Goal: Task Accomplishment & Management: Complete application form

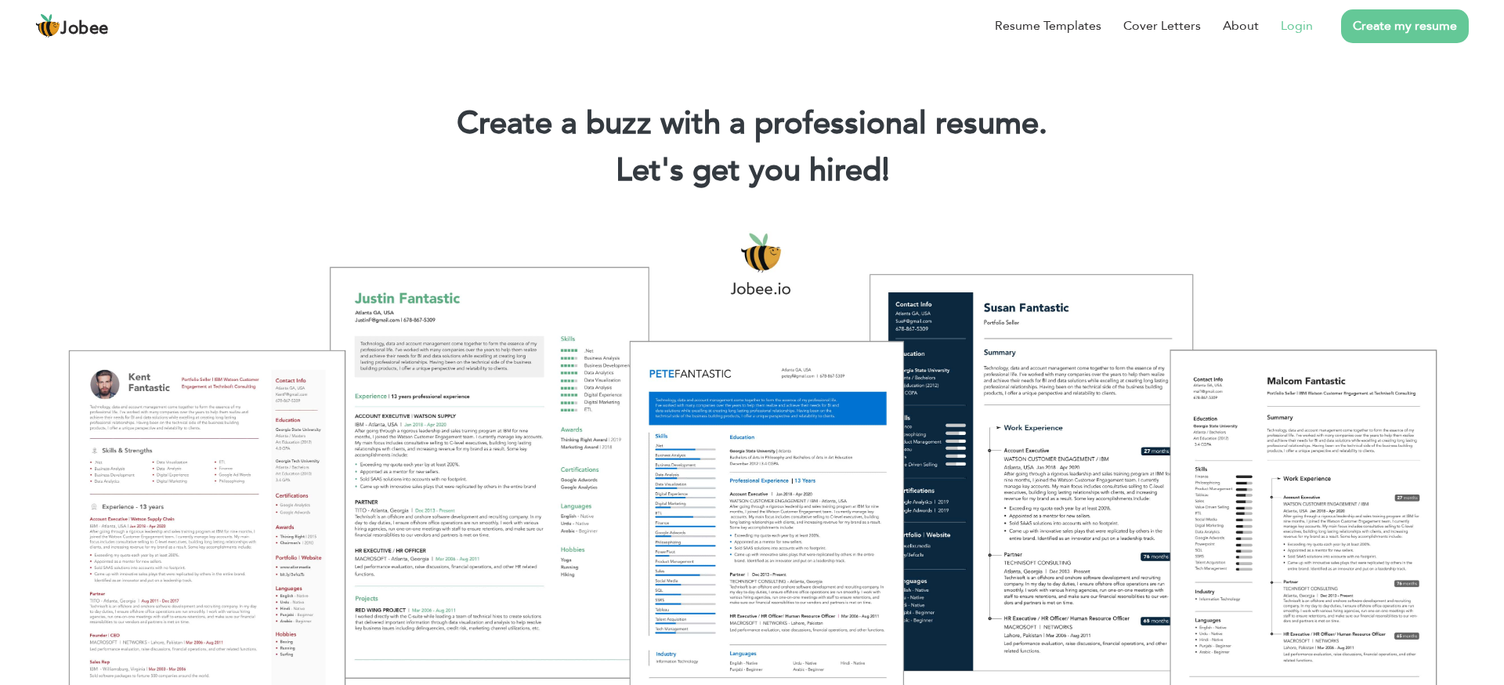
click at [1302, 27] on link "Login" at bounding box center [1297, 25] width 32 height 19
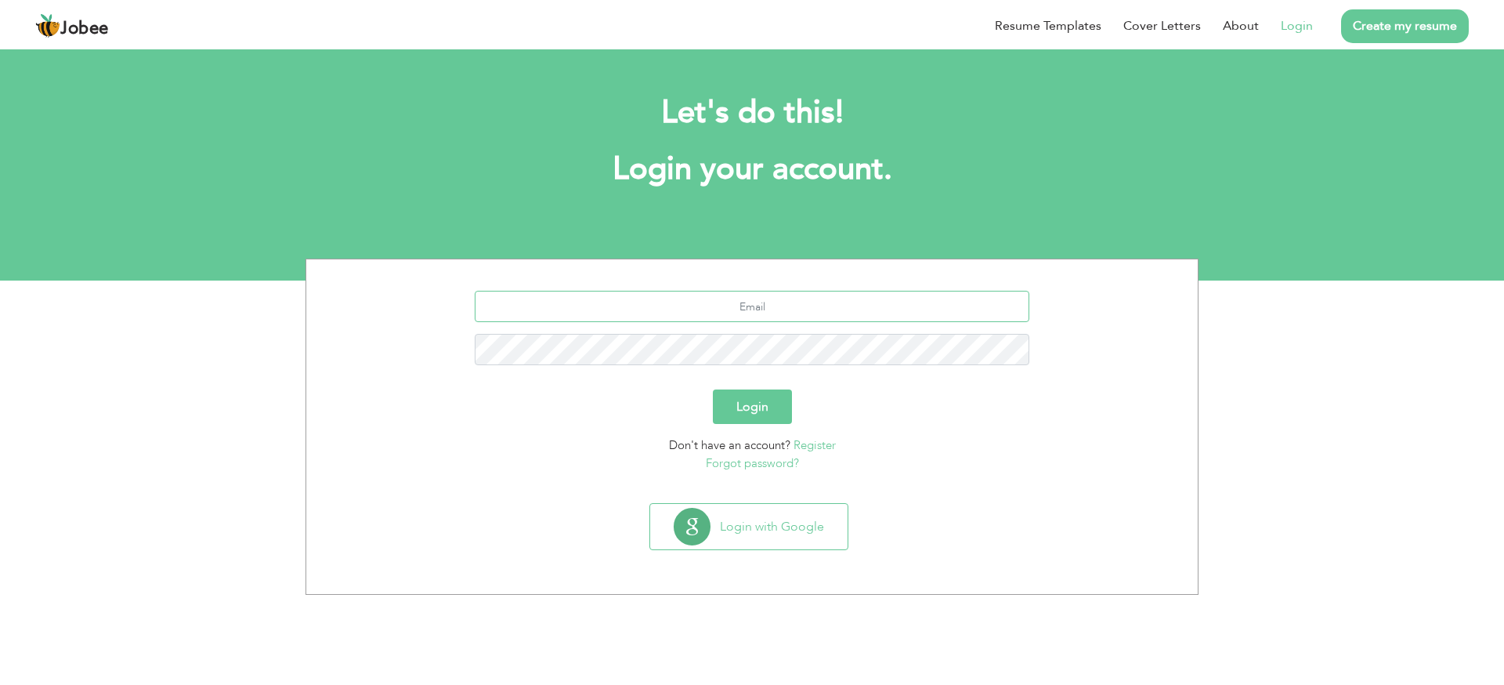
click at [765, 302] on input "text" at bounding box center [753, 306] width 556 height 31
type input "syedhasnain.hussaini@gmail.com"
click at [737, 411] on button "Login" at bounding box center [752, 406] width 79 height 34
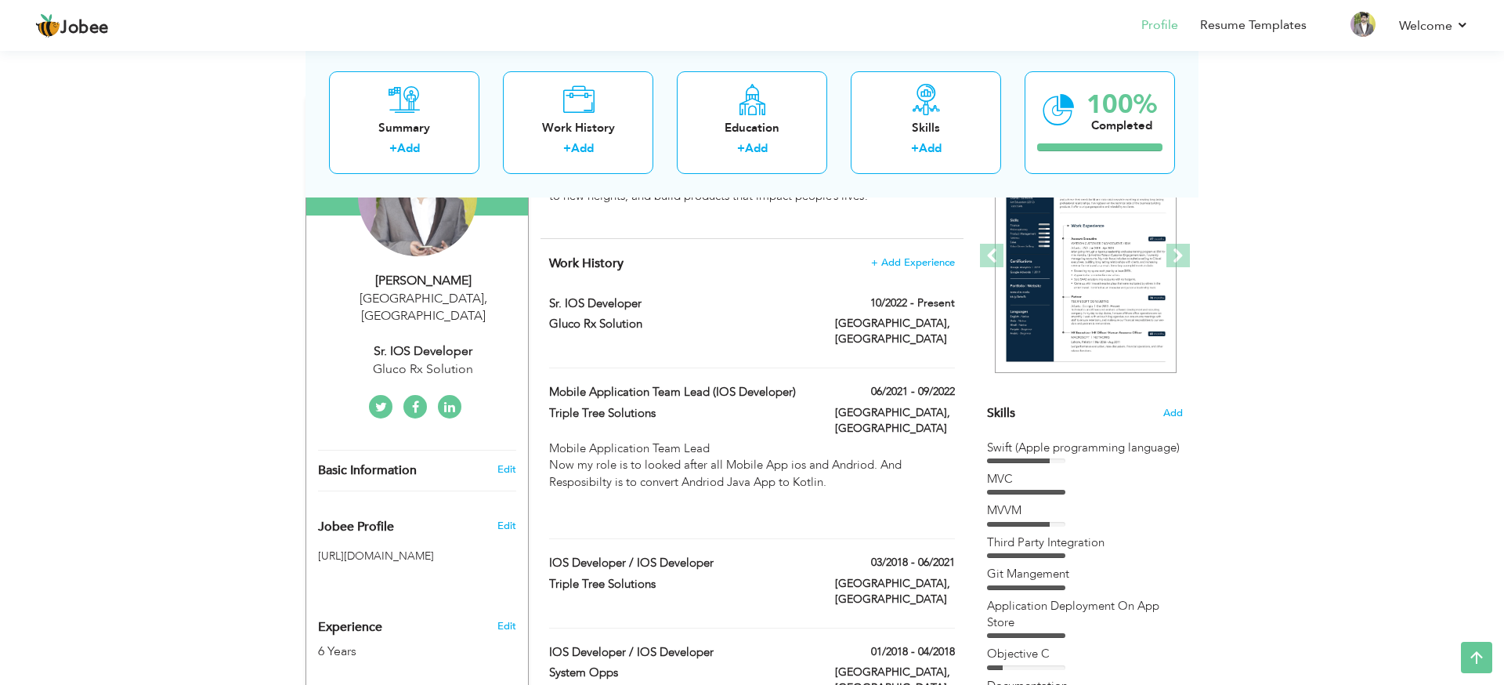
scroll to position [186, 0]
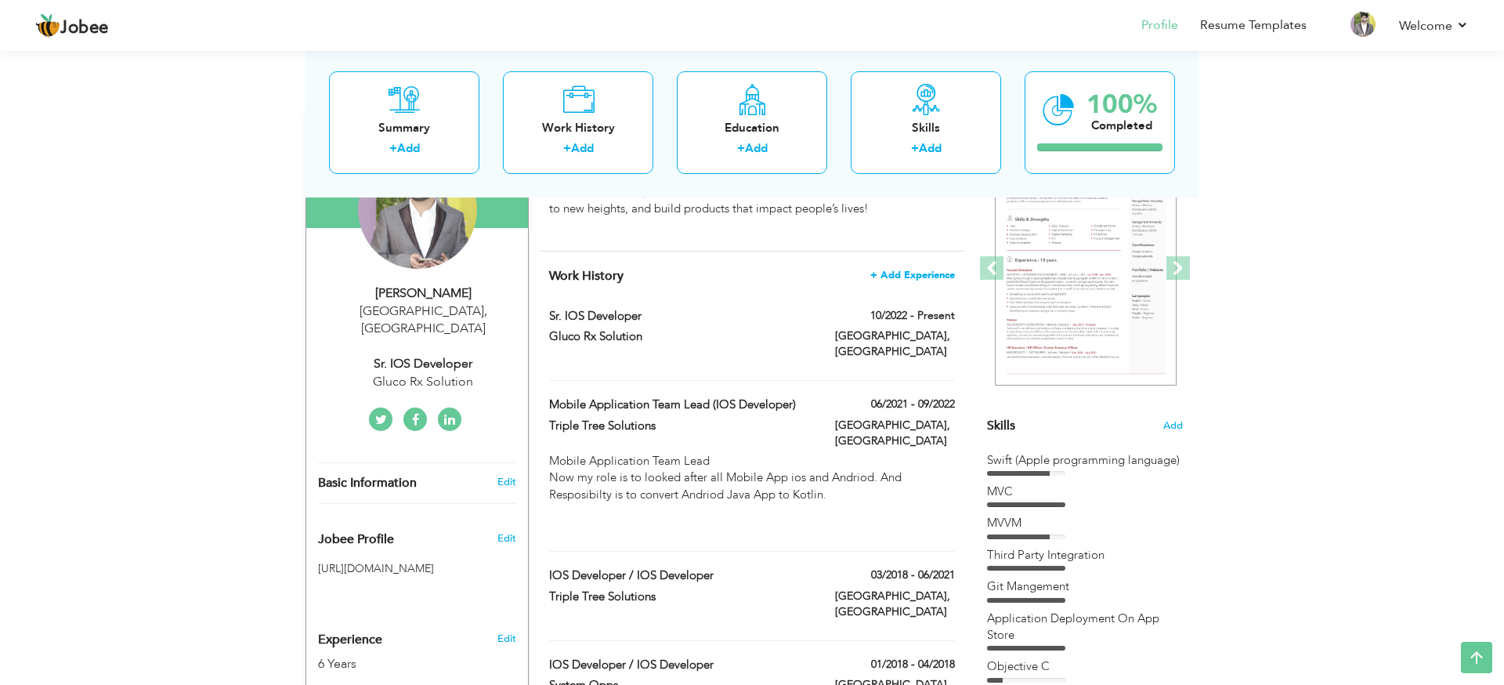
click at [917, 275] on span "+ Add Experience" at bounding box center [913, 275] width 85 height 11
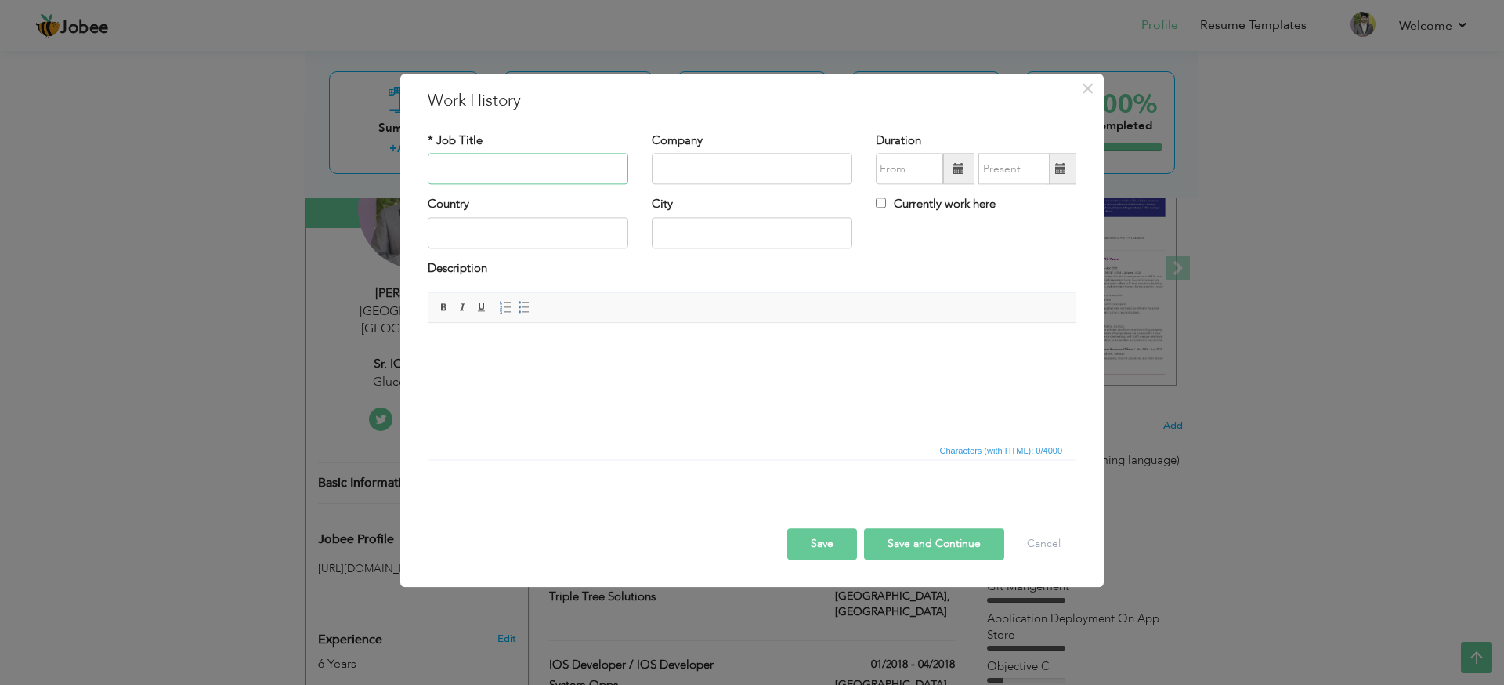
click at [523, 167] on input "text" at bounding box center [528, 169] width 201 height 31
type input "Snr. Mobile Developer"
click at [687, 172] on input "text" at bounding box center [752, 169] width 201 height 31
type input "Accord Innovations"
click at [528, 230] on input "text" at bounding box center [528, 232] width 201 height 31
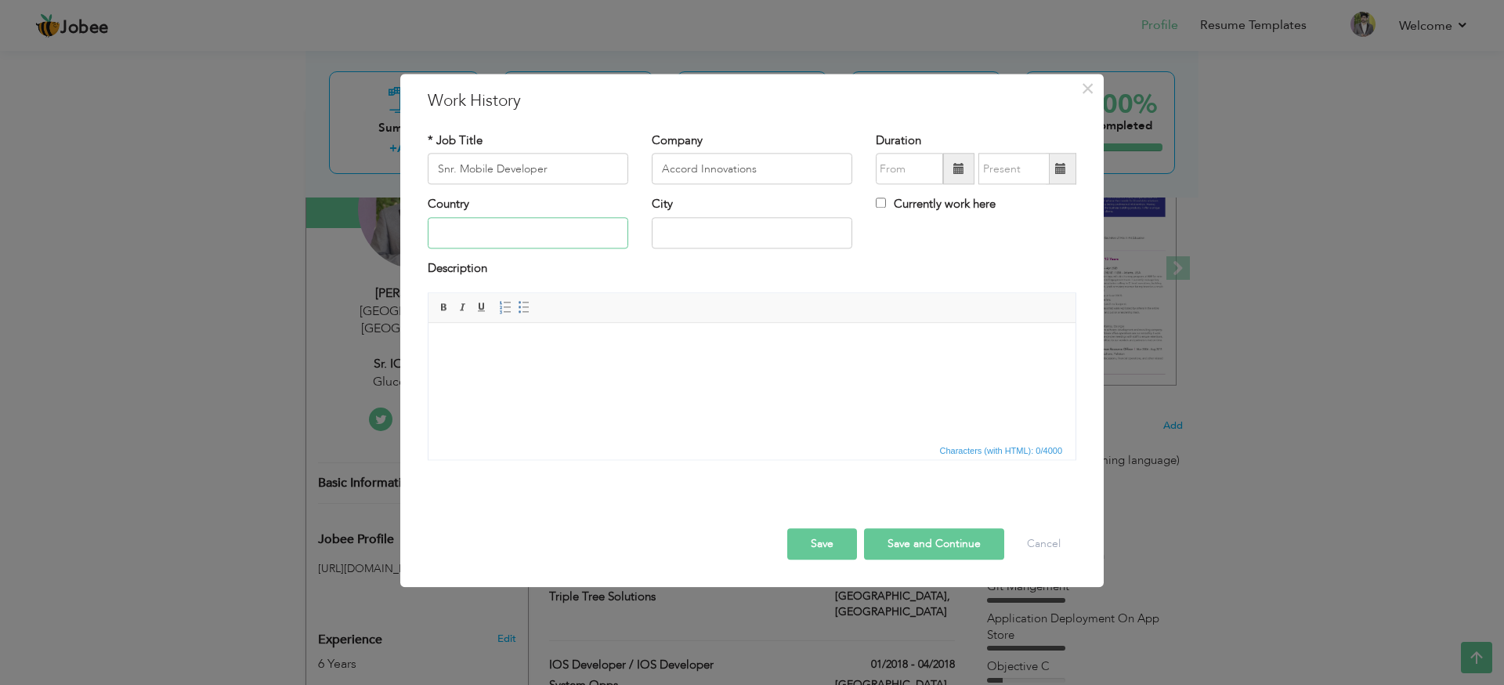
type input "[GEOGRAPHIC_DATA]"
click at [930, 168] on input "09/2025" at bounding box center [909, 169] width 67 height 31
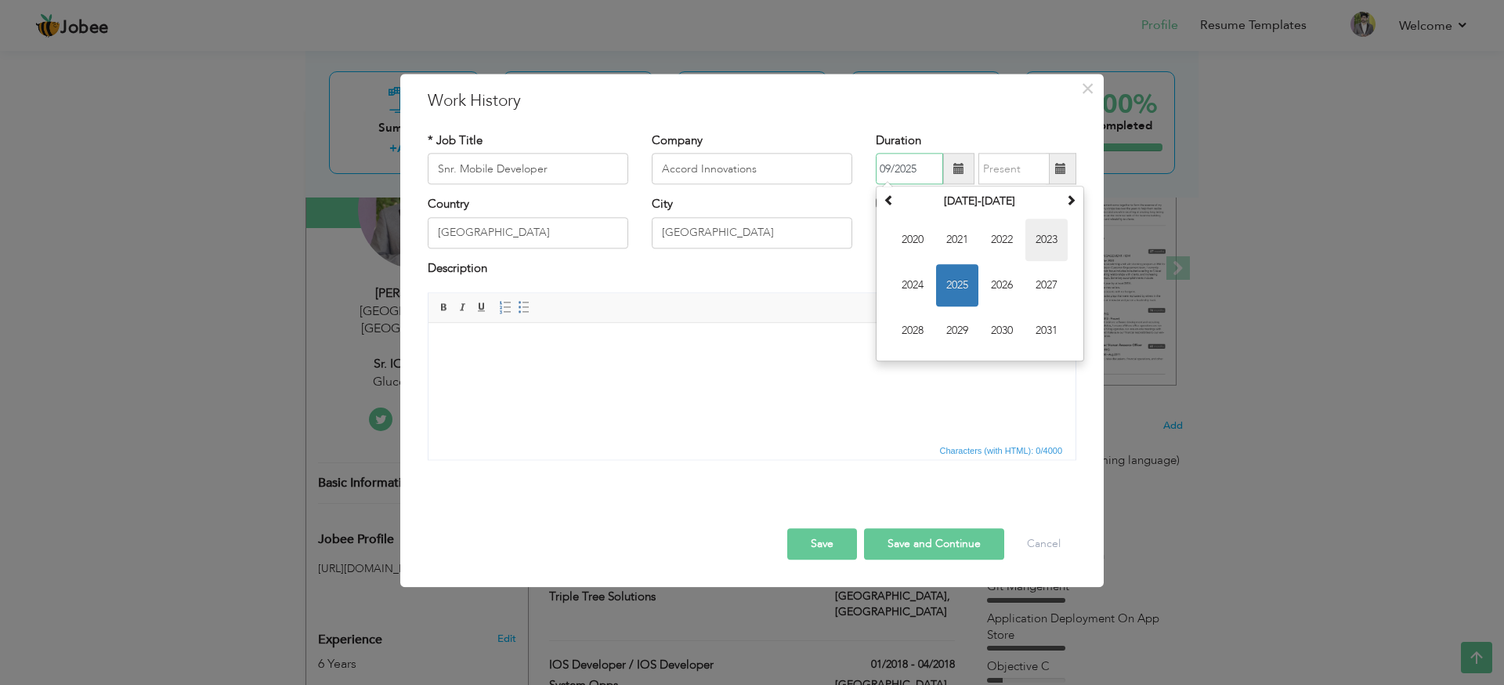
click at [1041, 244] on span "2023" at bounding box center [1047, 240] width 42 height 42
click at [1048, 275] on span "Aug" at bounding box center [1047, 286] width 42 height 42
type input "08/2023"
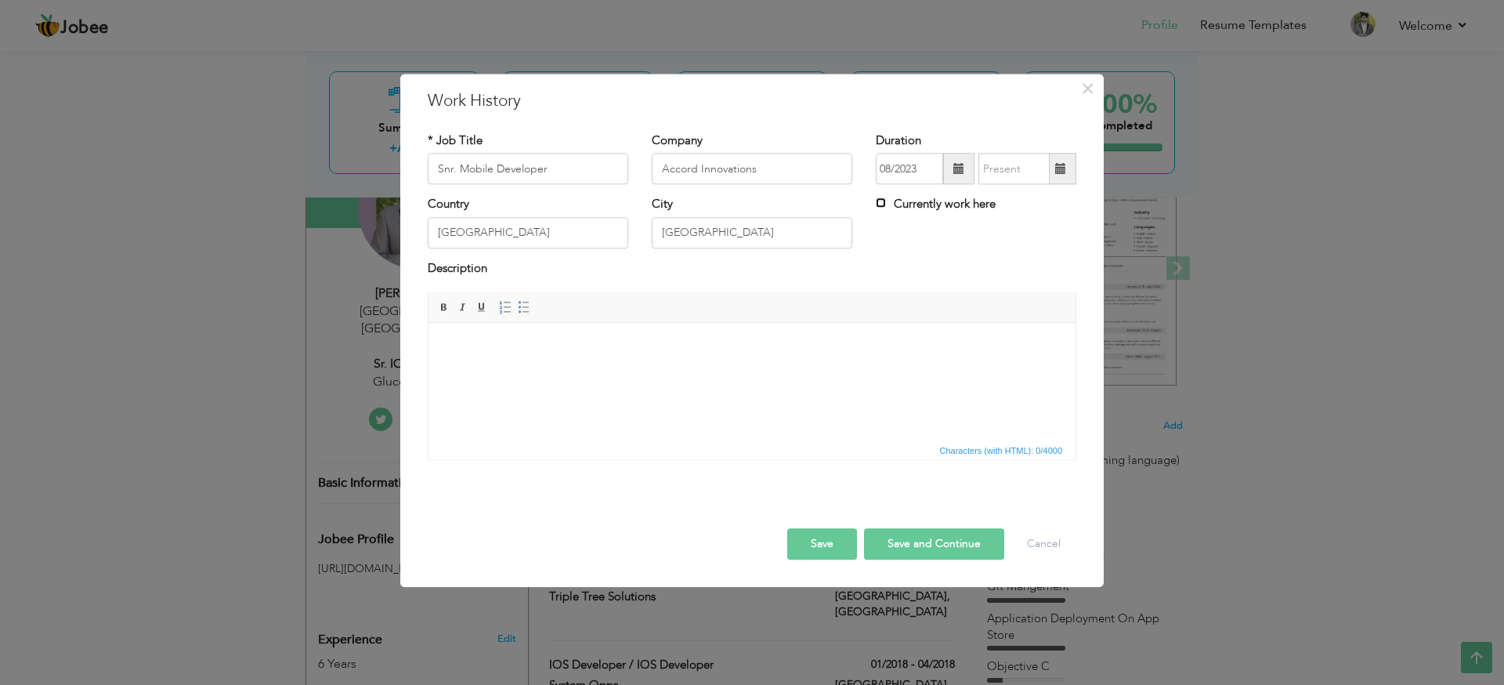
click at [880, 201] on input "Currently work here" at bounding box center [881, 203] width 10 height 10
checkbox input "true"
click at [628, 362] on html at bounding box center [752, 347] width 647 height 48
click at [450, 171] on input "Snr. Mobile Developer" at bounding box center [528, 169] width 201 height 31
type input "Sr. Mobile Developer"
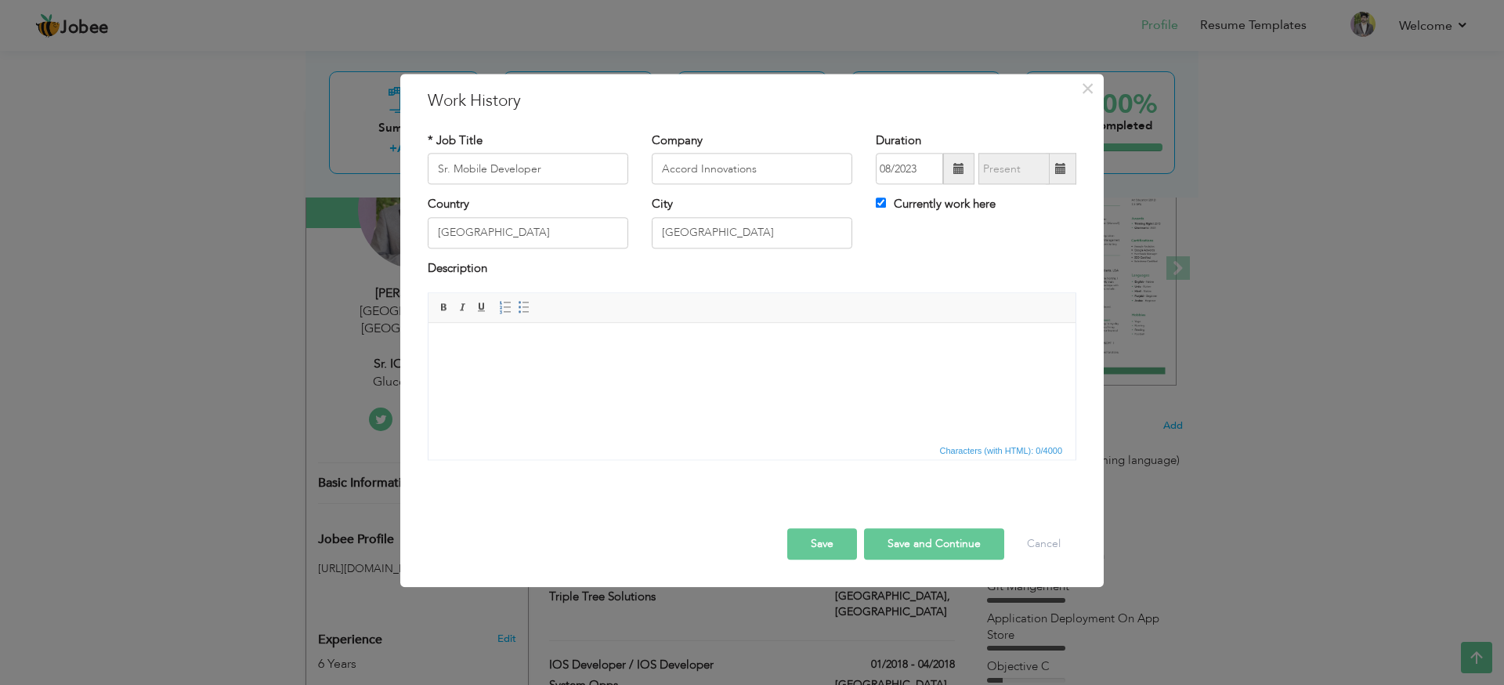
click at [564, 357] on html at bounding box center [752, 347] width 647 height 48
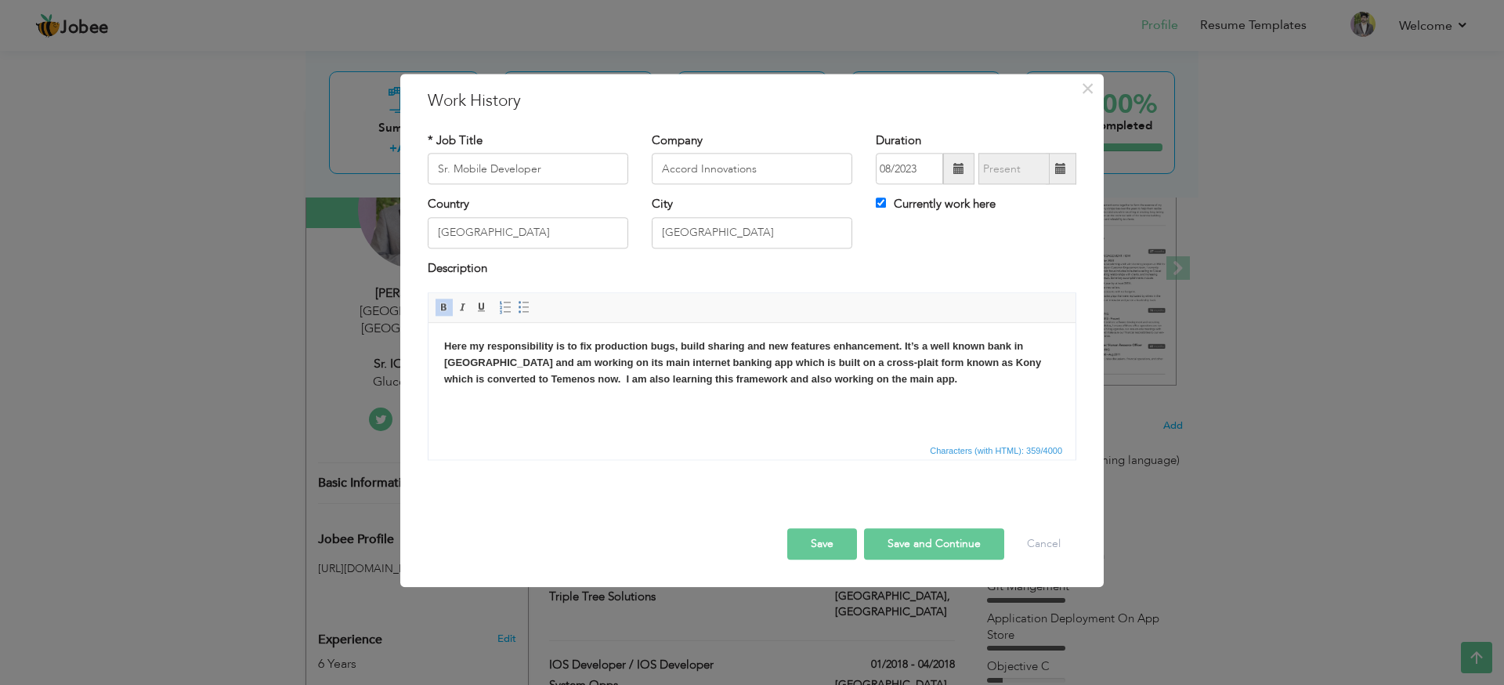
click at [834, 549] on button "Save" at bounding box center [822, 544] width 70 height 31
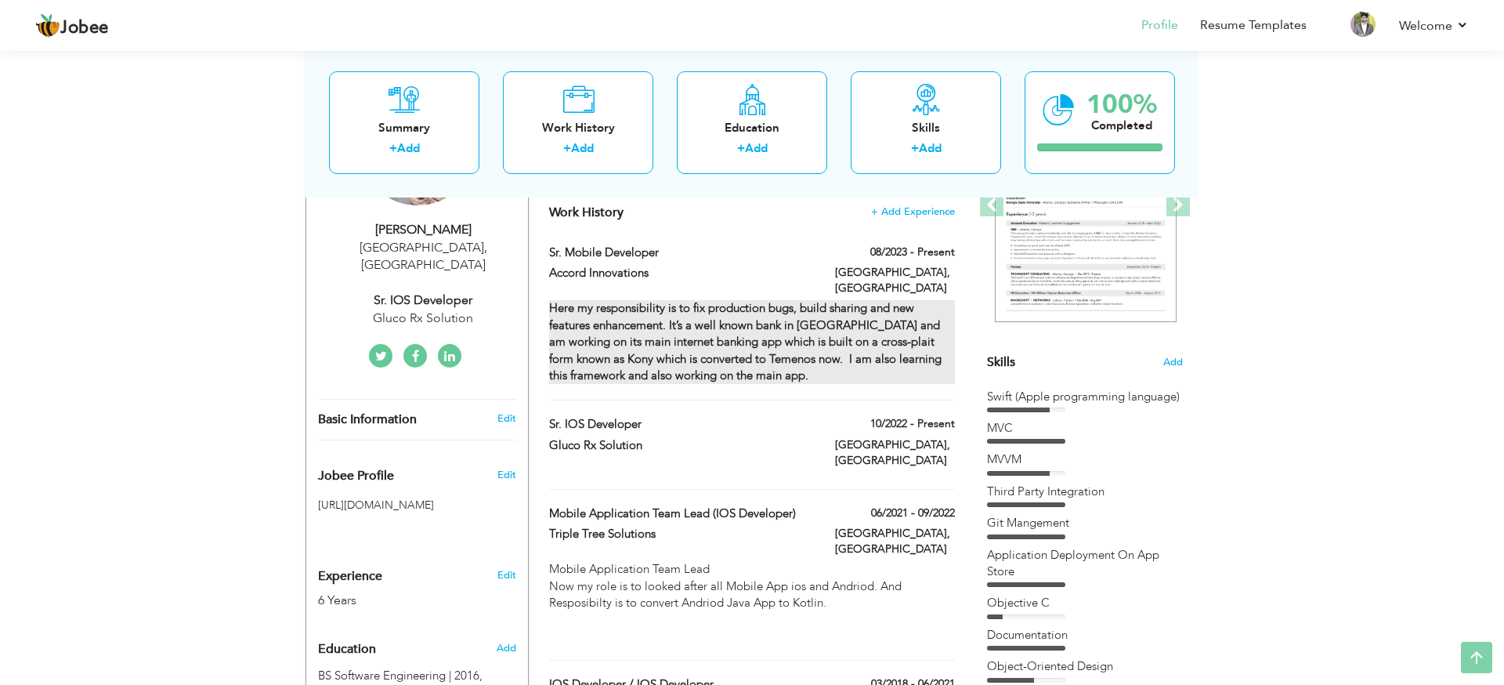
scroll to position [250, 0]
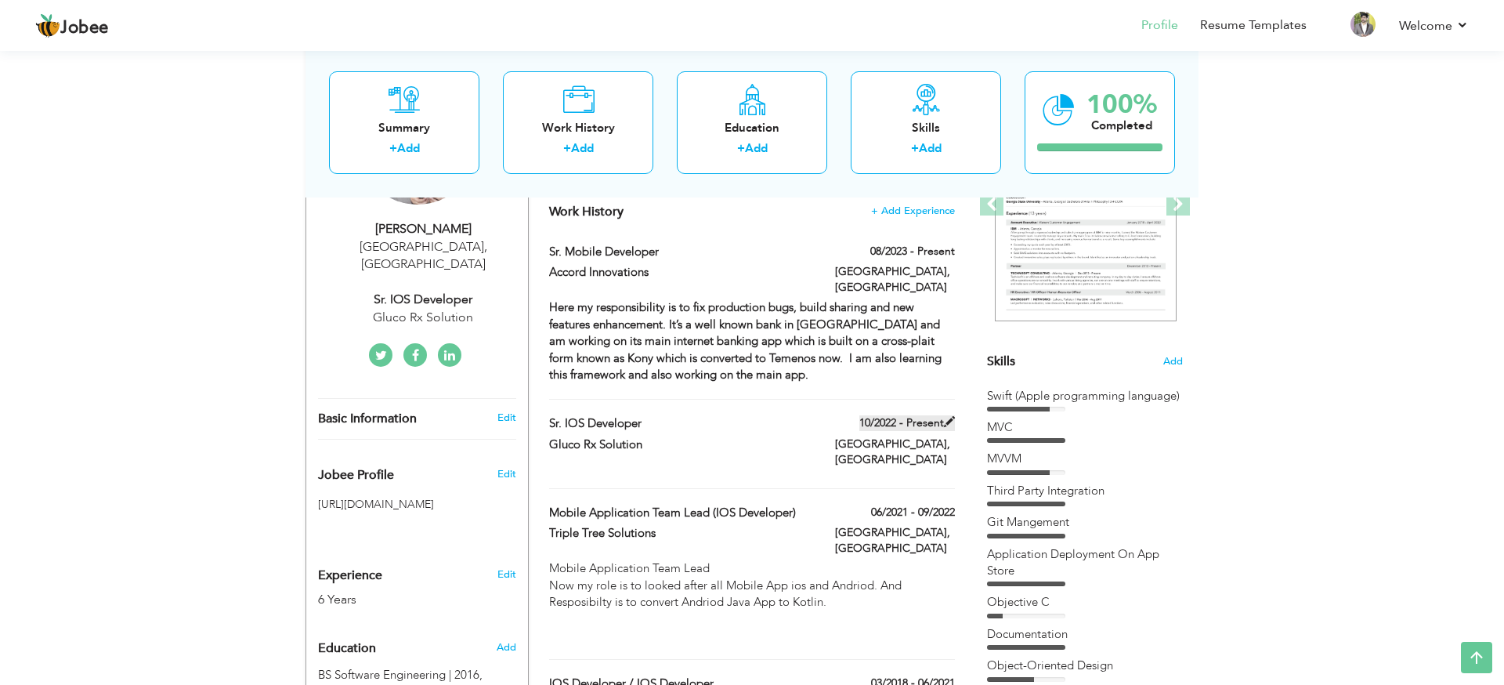
click at [951, 418] on span at bounding box center [949, 421] width 11 height 11
type input "Sr. iOS Developer"
type input "Gluco Rx Solution"
type input "10/2022"
type input "[GEOGRAPHIC_DATA]"
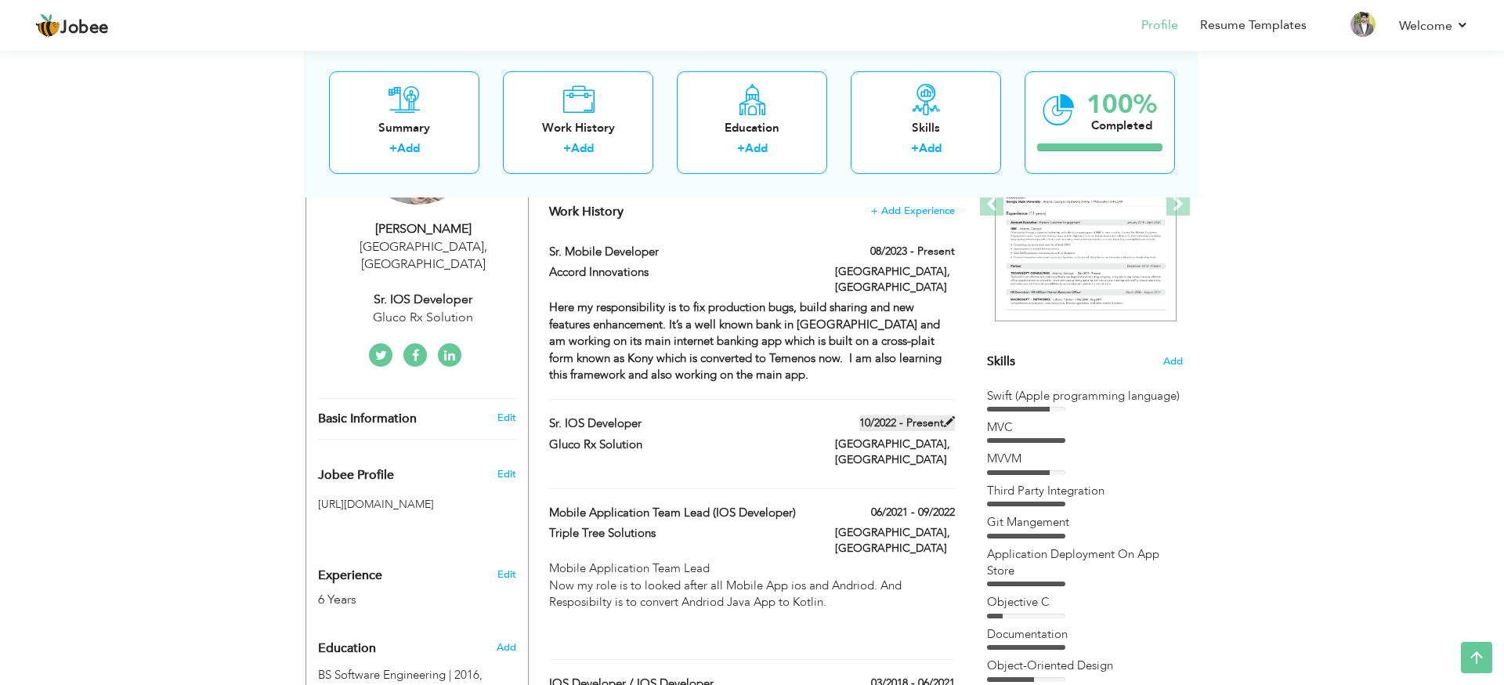
type input "[GEOGRAPHIC_DATA]"
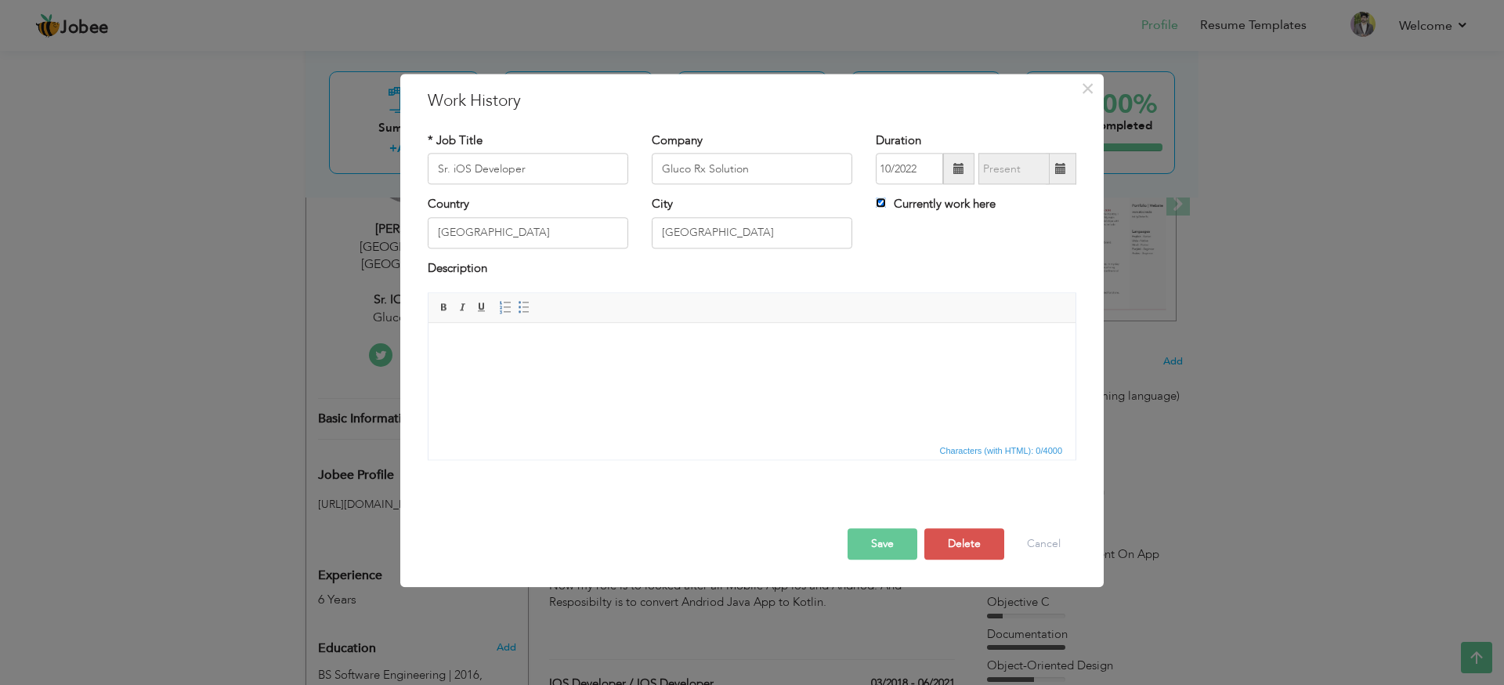
click at [883, 203] on input "Currently work here" at bounding box center [881, 203] width 10 height 10
checkbox input "false"
click at [1016, 169] on input "09/2025" at bounding box center [1014, 169] width 71 height 31
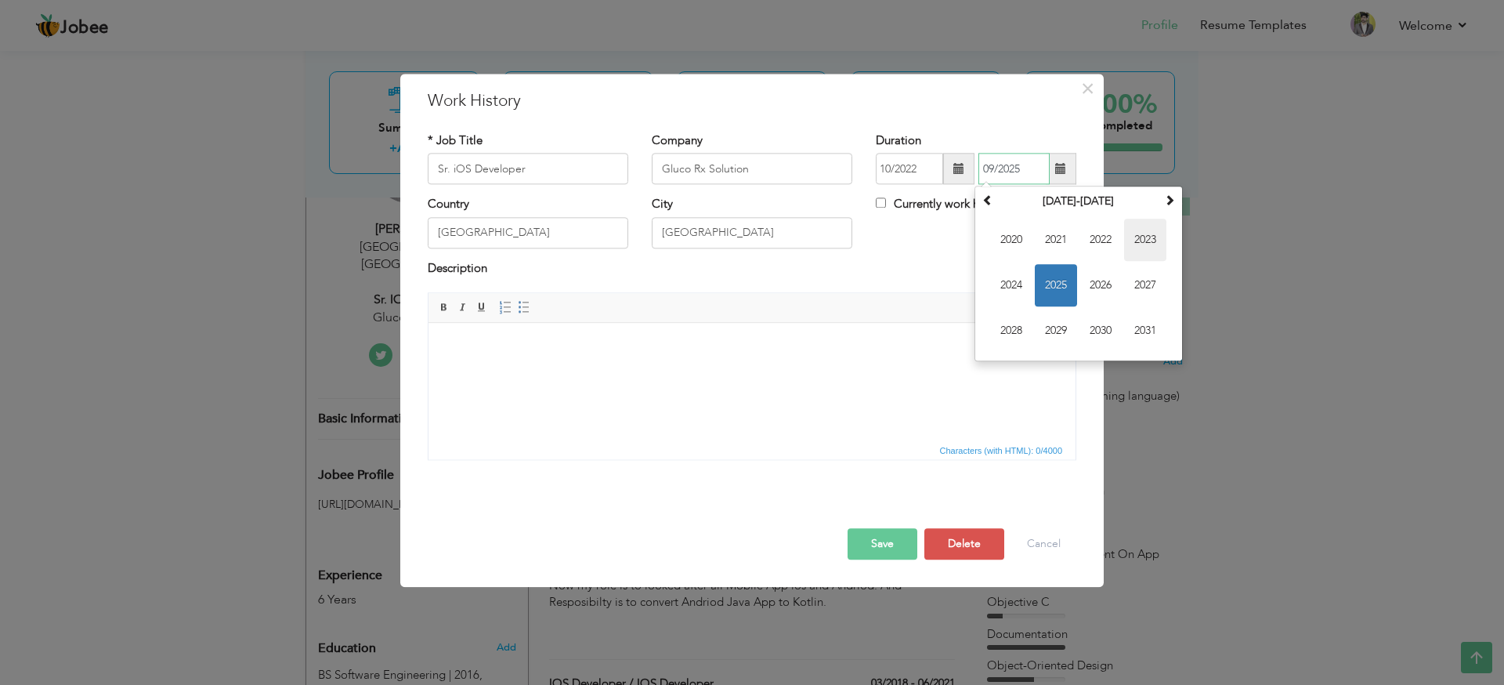
click at [1143, 250] on span "2023" at bounding box center [1145, 240] width 42 height 42
click at [994, 168] on input "09/2025" at bounding box center [1014, 169] width 71 height 31
click at [1061, 337] on span "Oct" at bounding box center [1056, 331] width 42 height 42
type input "10/2025"
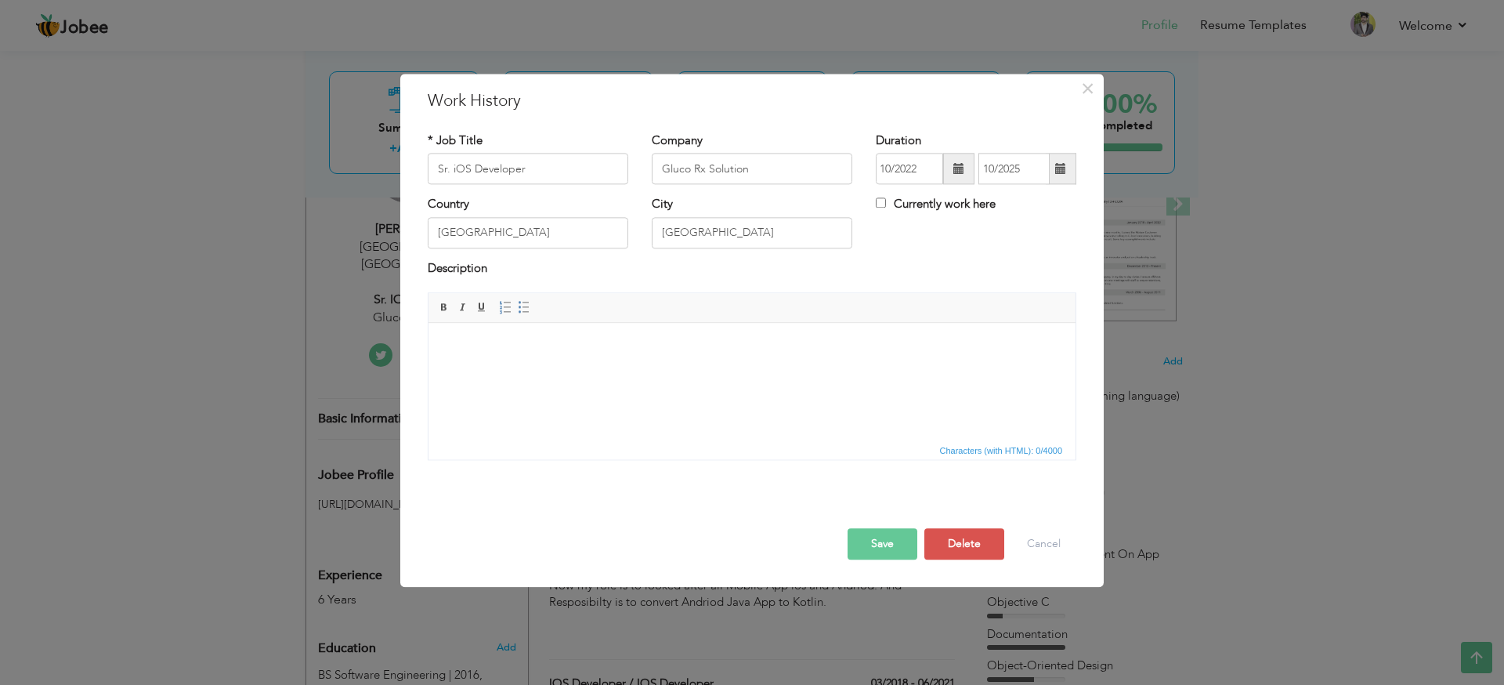
click at [743, 357] on html at bounding box center [752, 347] width 647 height 48
click at [879, 534] on button "Save" at bounding box center [883, 544] width 70 height 31
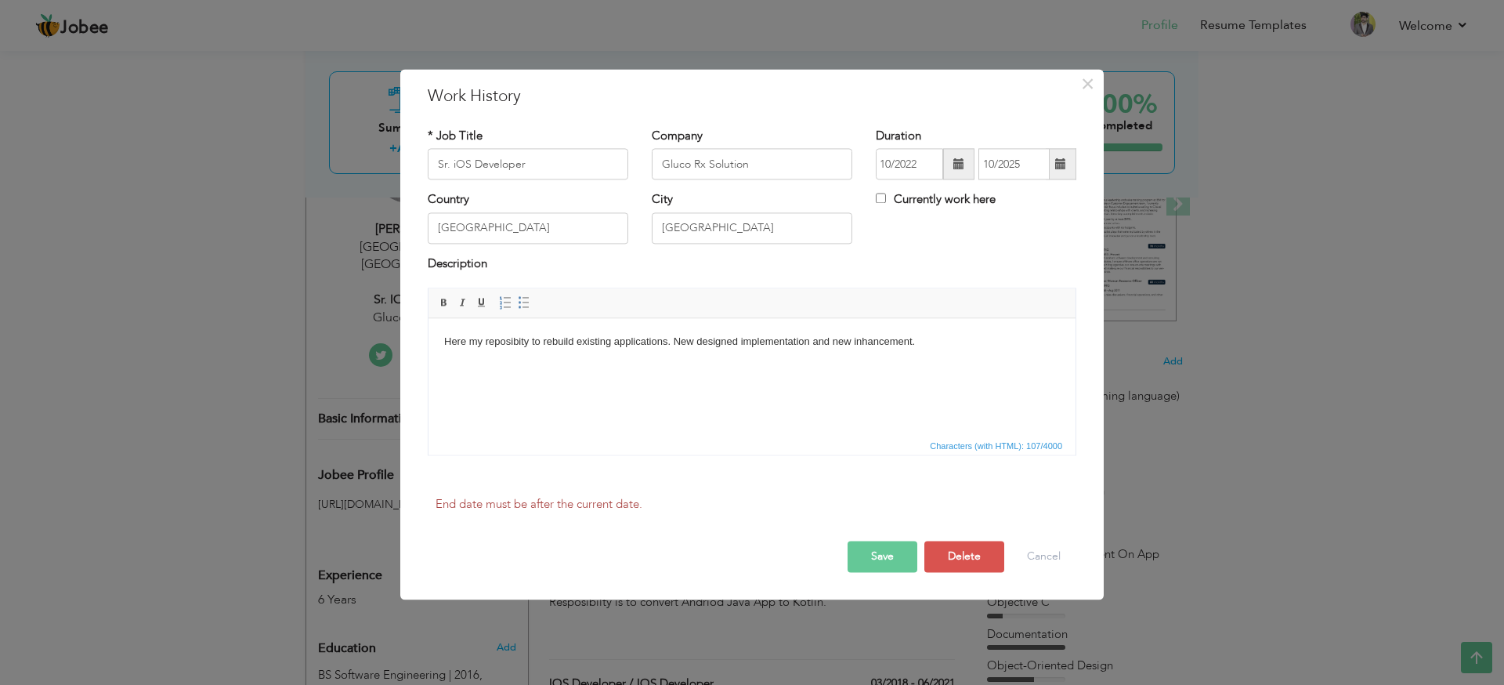
click at [885, 563] on div "End date must be after the current date. Save Save and Continue Delete Cancel" at bounding box center [752, 532] width 672 height 104
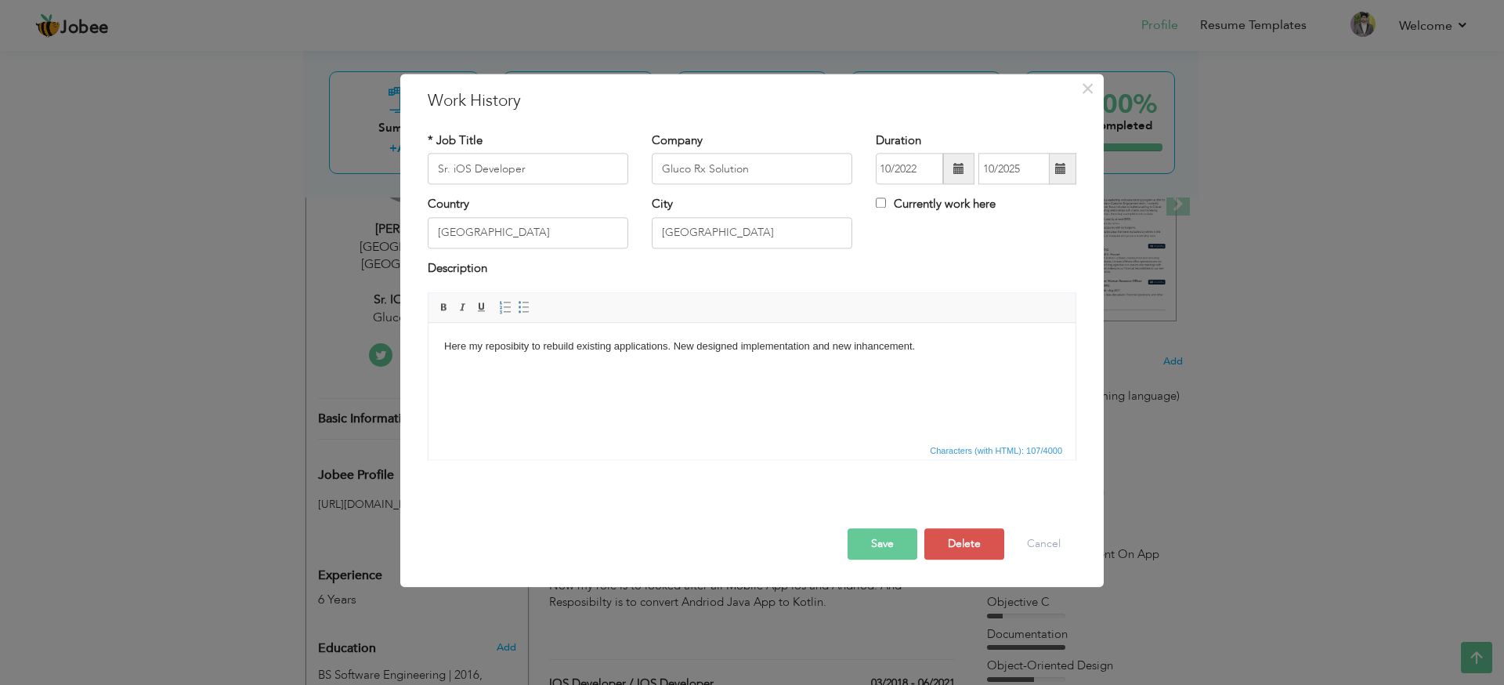
click at [883, 547] on button "Save" at bounding box center [883, 544] width 70 height 31
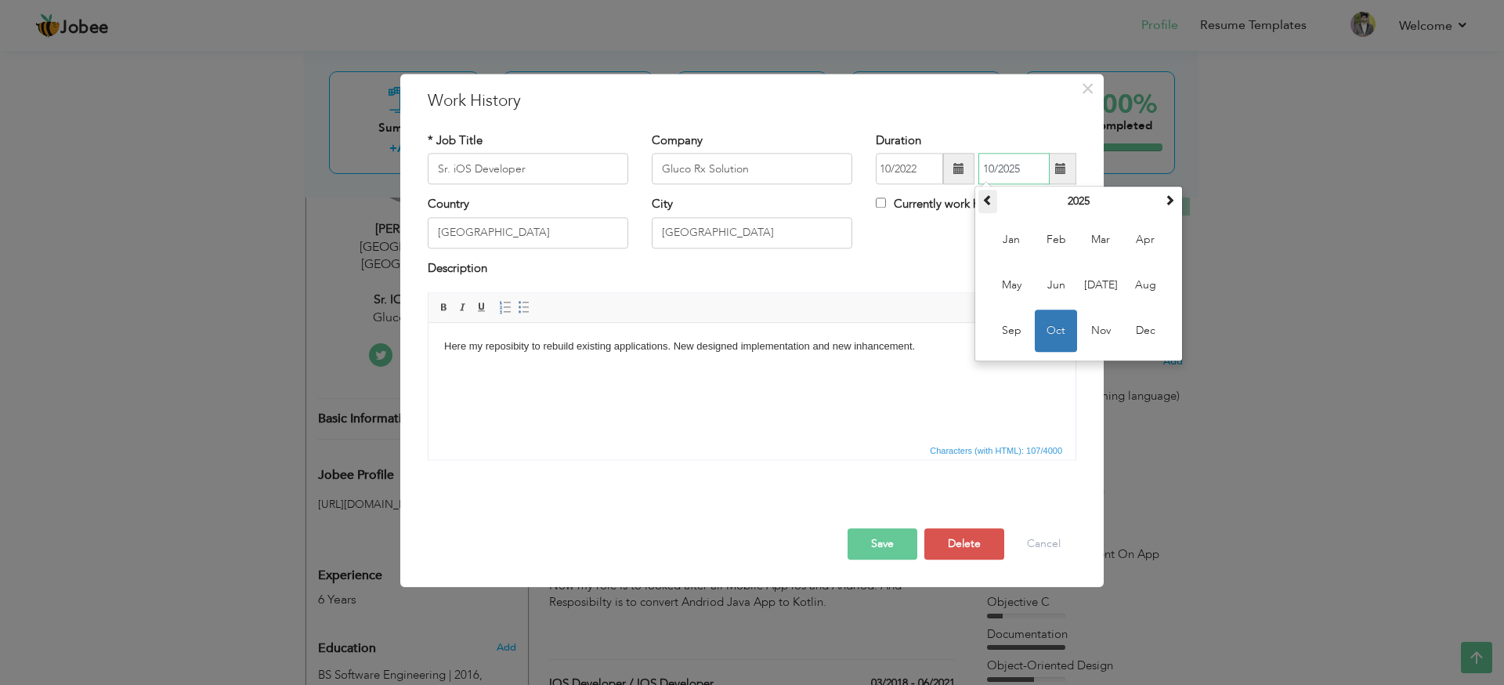
click at [992, 201] on span at bounding box center [988, 200] width 11 height 11
click at [1055, 323] on span "Oct" at bounding box center [1056, 331] width 42 height 42
type input "10/2023"
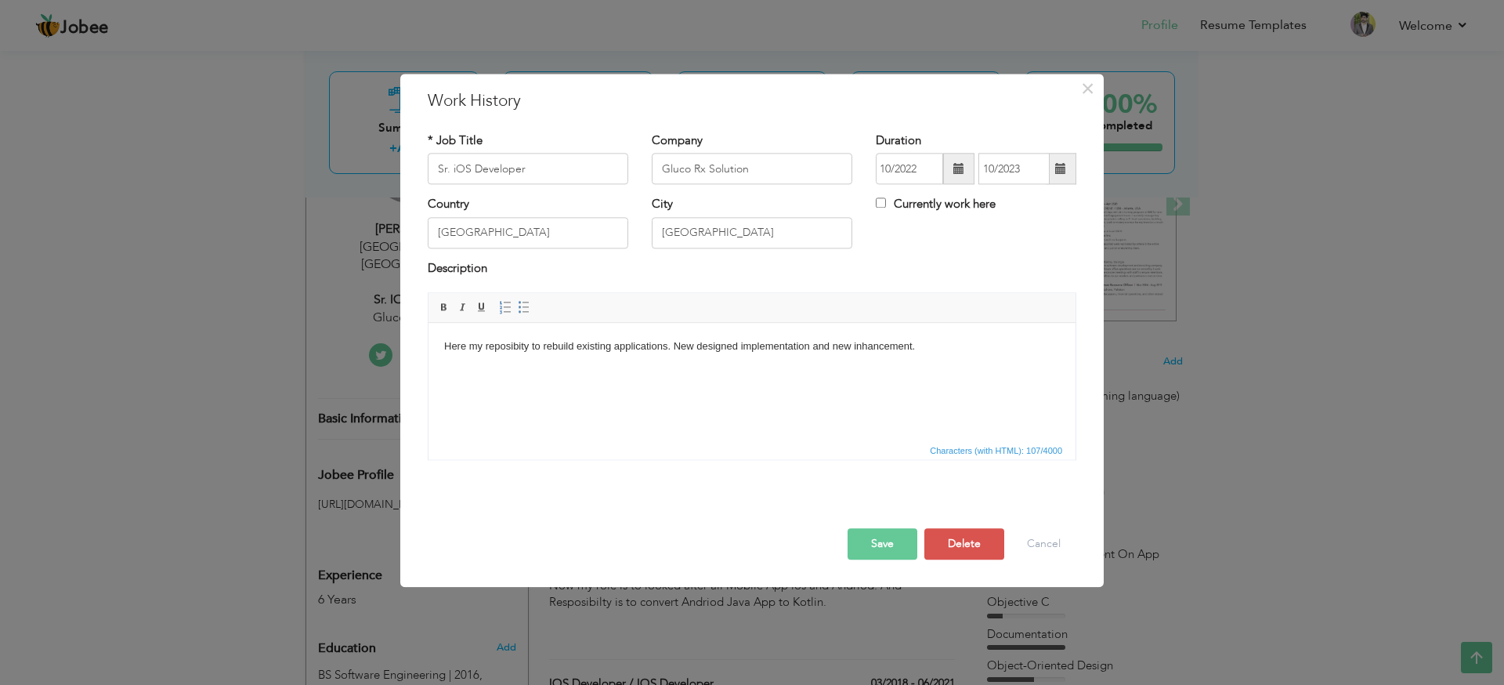
click at [881, 549] on button "Save" at bounding box center [883, 544] width 70 height 31
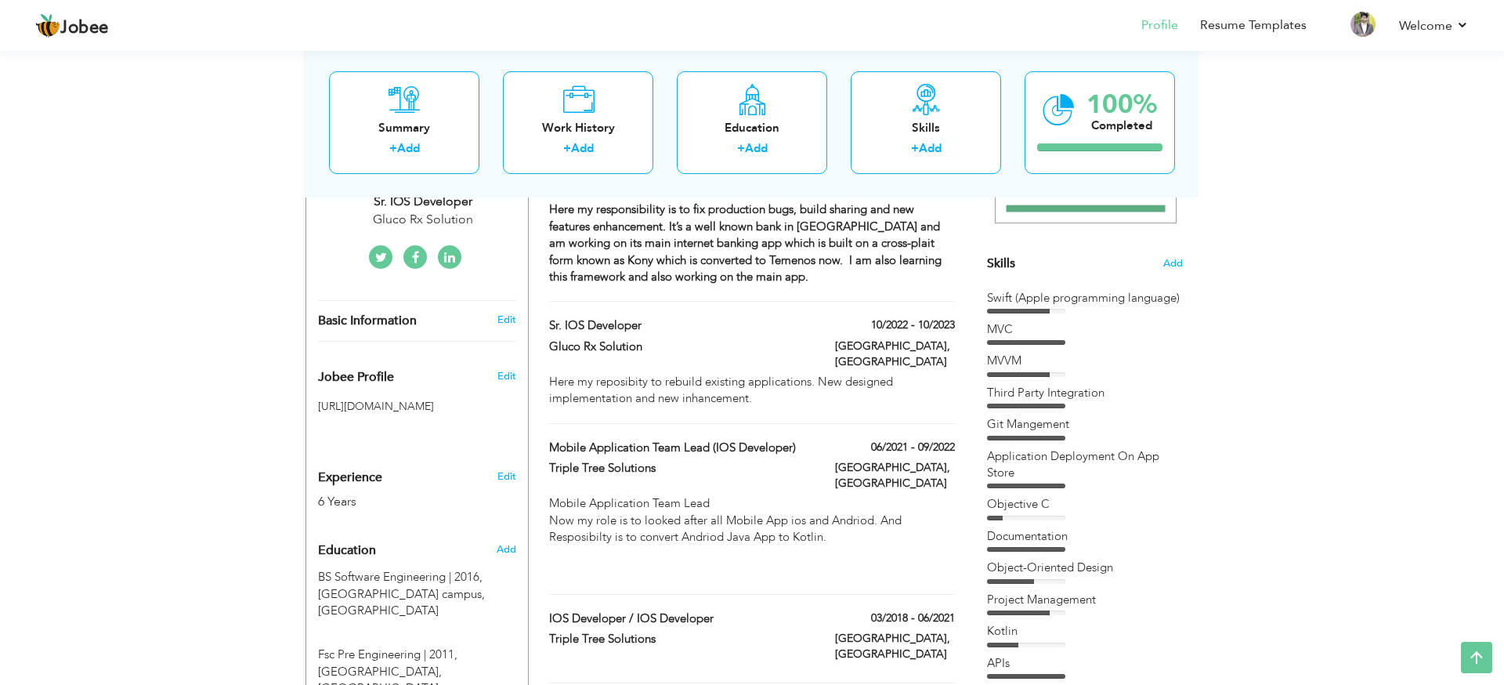
scroll to position [344, 0]
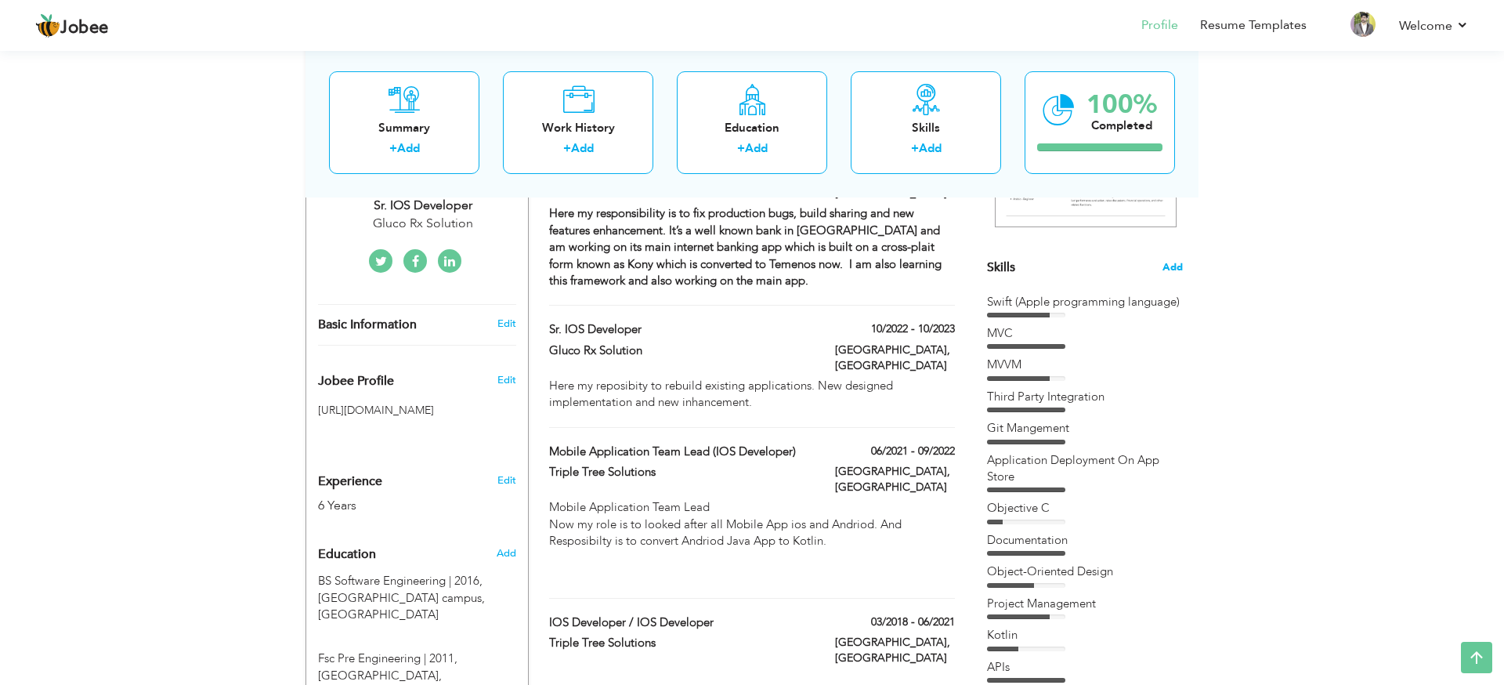
click at [1175, 269] on span "Add" at bounding box center [1173, 267] width 20 height 15
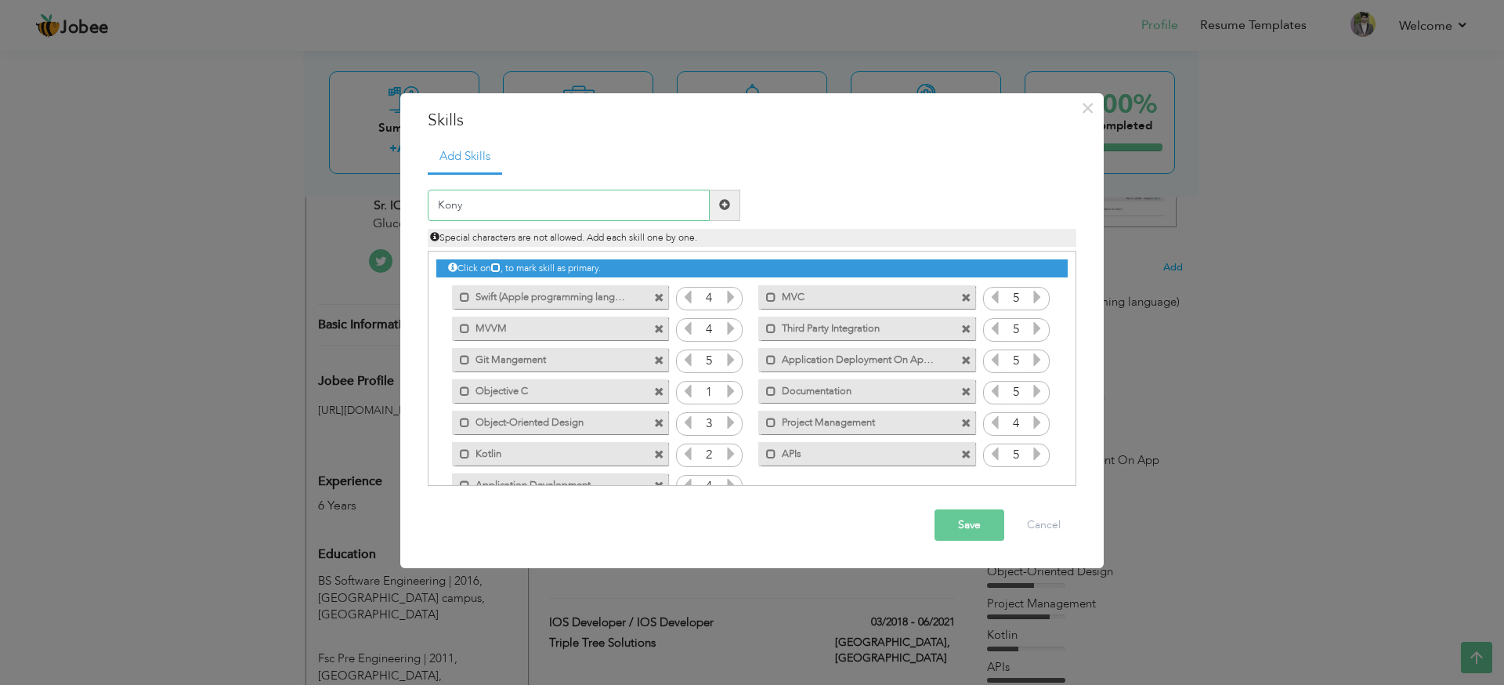
type input "Kony"
click at [724, 206] on span at bounding box center [724, 204] width 11 height 11
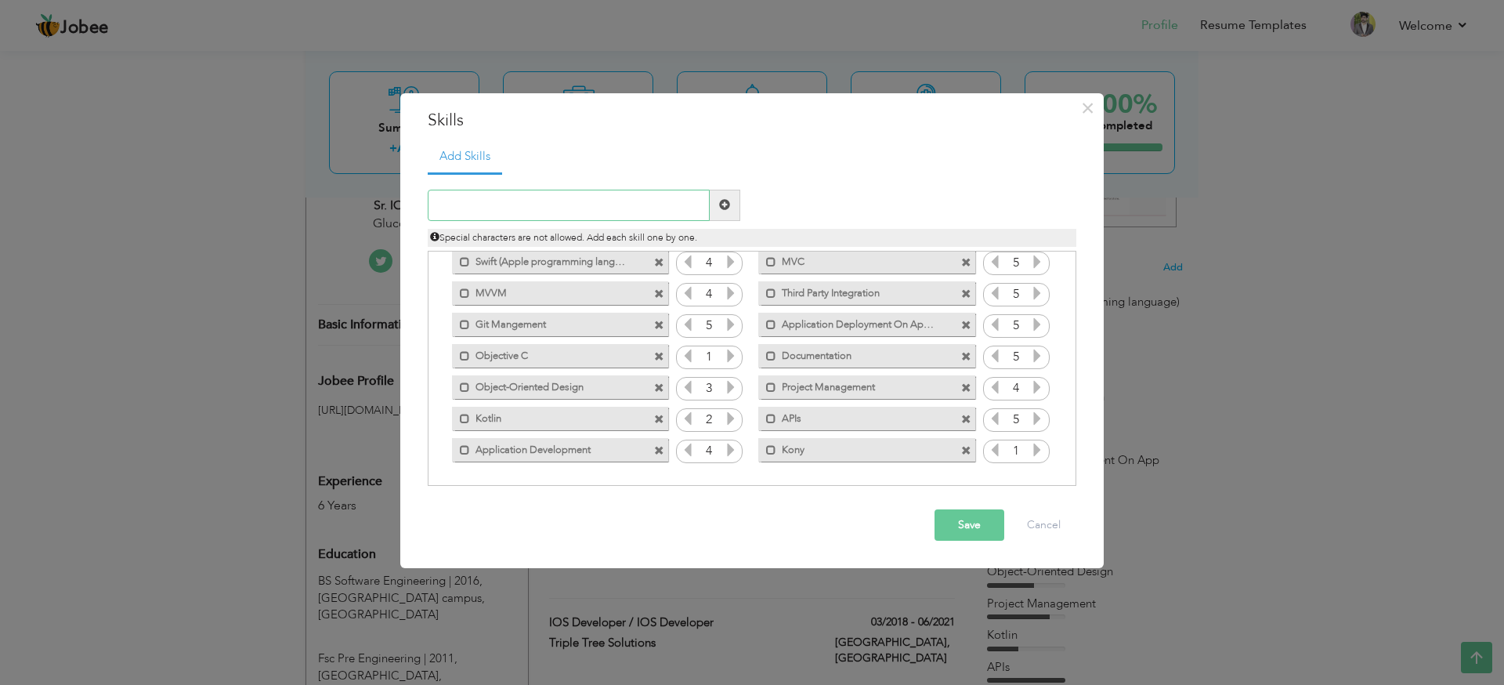
click at [565, 206] on input "text" at bounding box center [569, 205] width 282 height 31
type input "React Native"
click at [965, 523] on button "Save" at bounding box center [970, 524] width 70 height 31
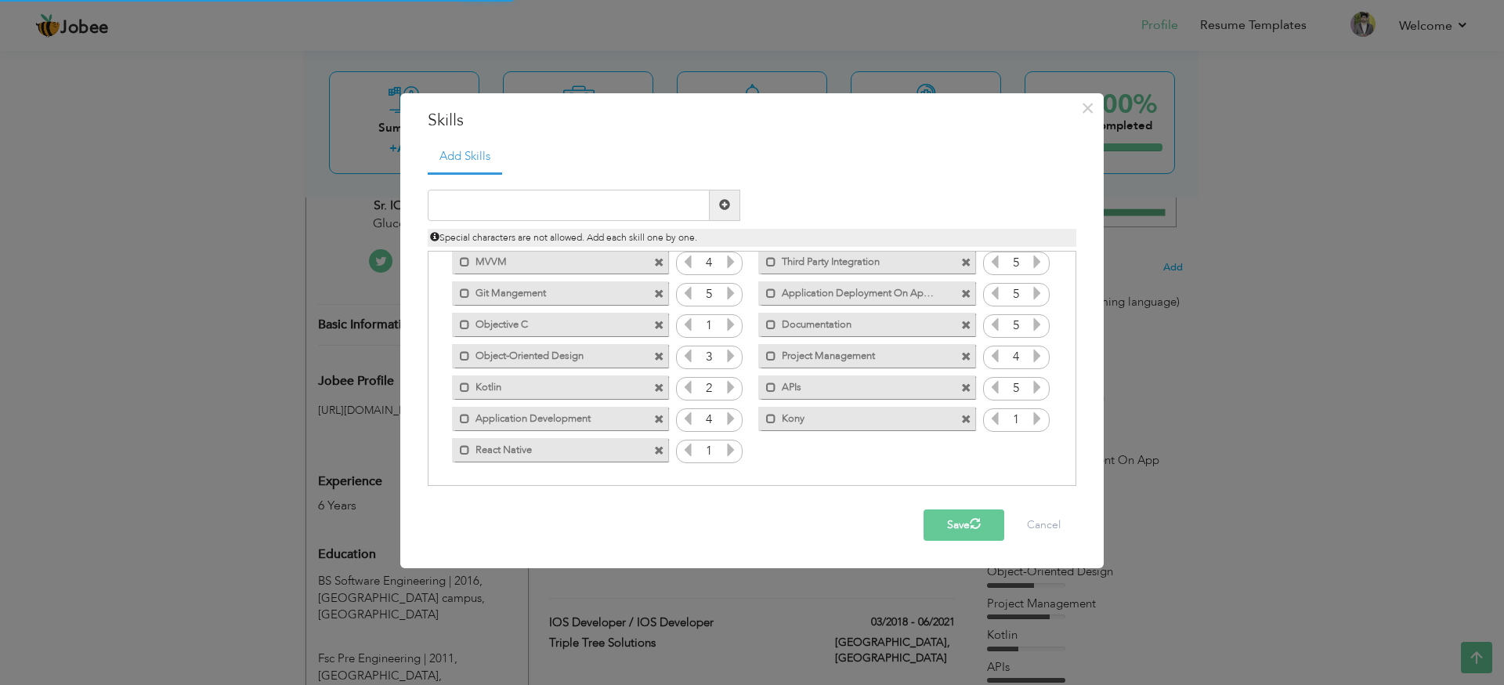
click at [687, 456] on icon at bounding box center [688, 450] width 14 height 14
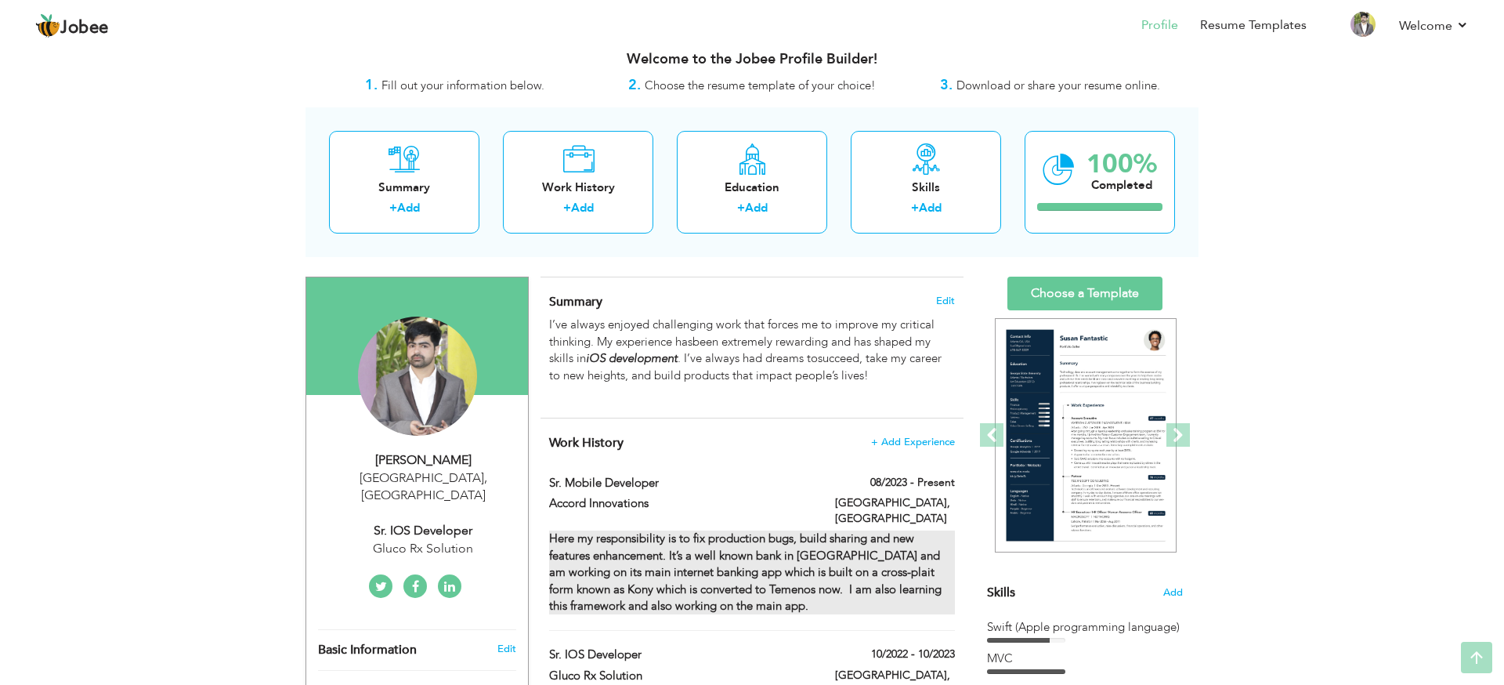
scroll to position [0, 0]
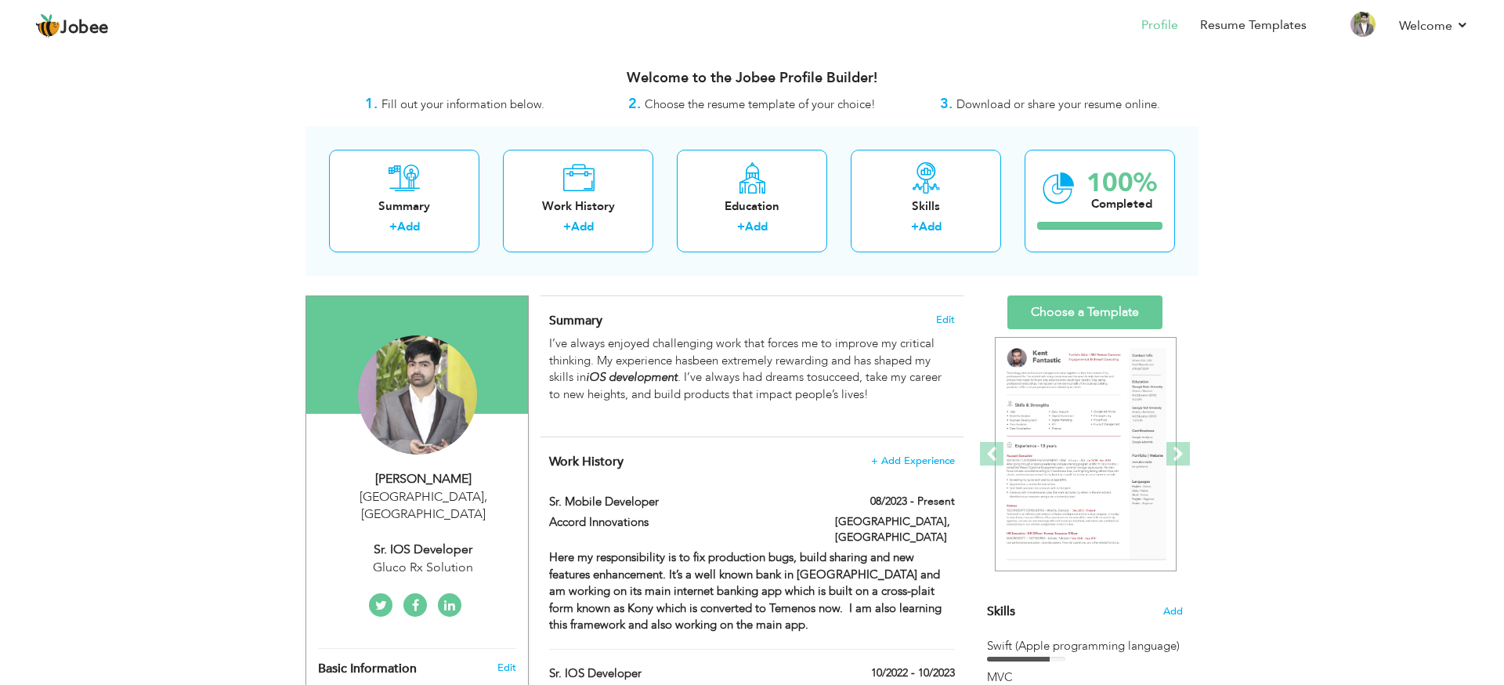
click at [442, 512] on div "Syed Hasnain Lahore , Pakistan Sr. iOS Developer Gluco Rx Solution" at bounding box center [417, 523] width 222 height 107
type input "[PERSON_NAME]"
type input "Hasnain"
type input "+923435249801"
select select "number:166"
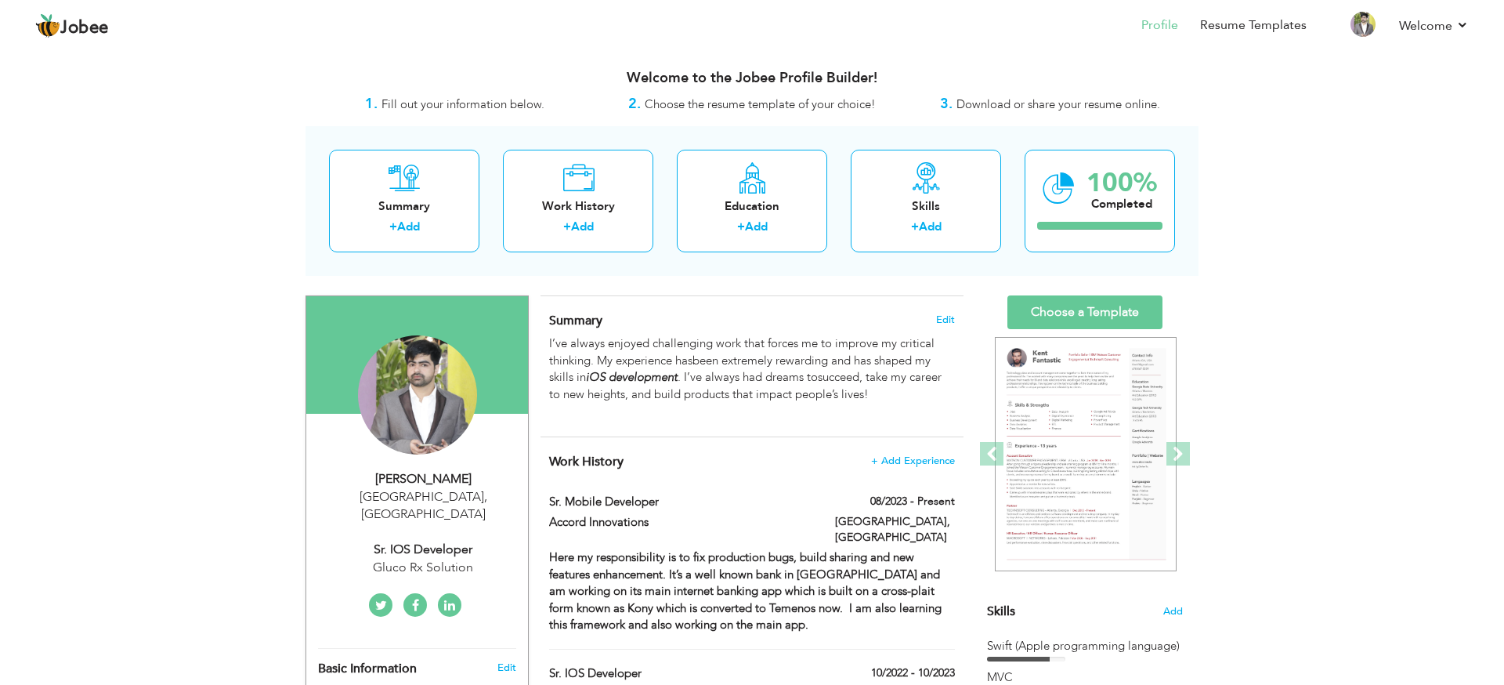
type input "[GEOGRAPHIC_DATA]"
select select "number:8"
type input "Gluco Rx Solution"
type input "Sr. iOS Developer"
type input "https://www.linkedin.com/in/syed-hasnain--45234795/"
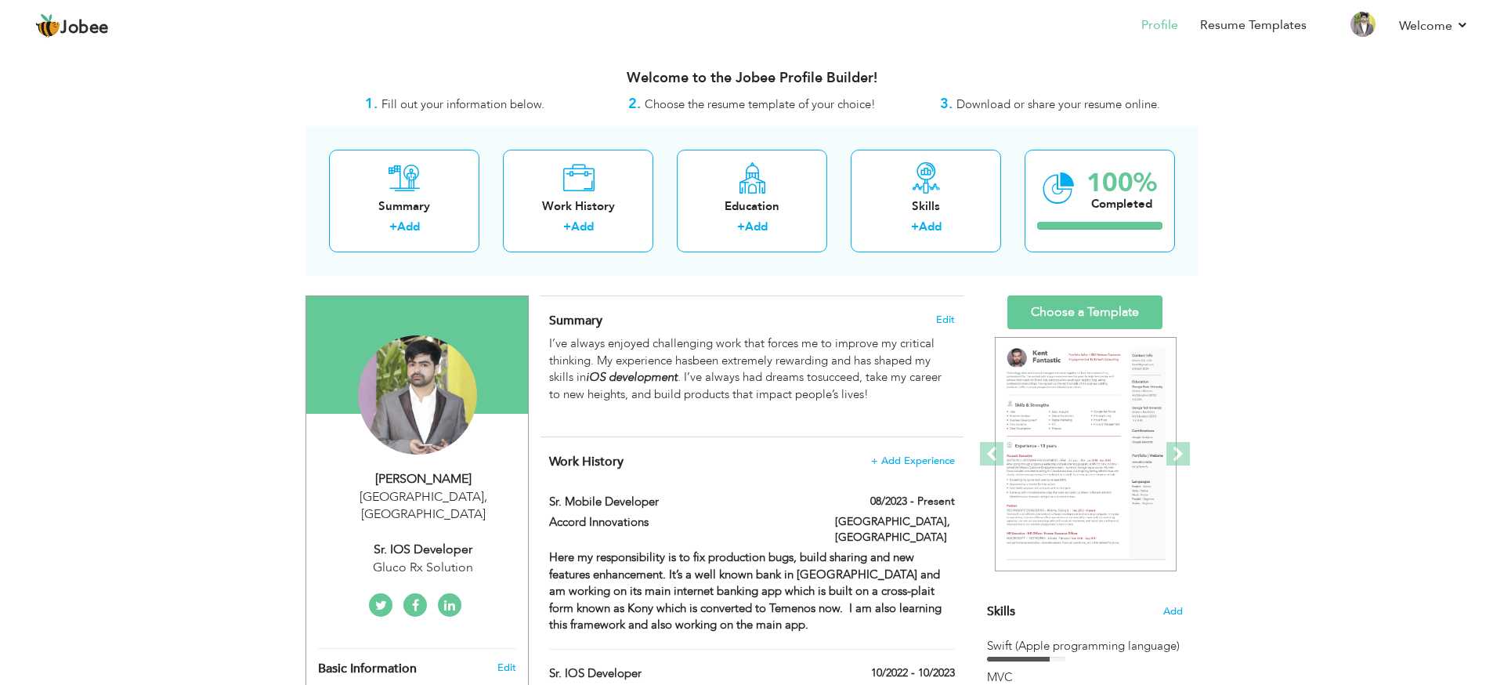
type input "https://www.facebook.com/hasni.jan.14"
type input "https://twitter.com/HasnainSyed05"
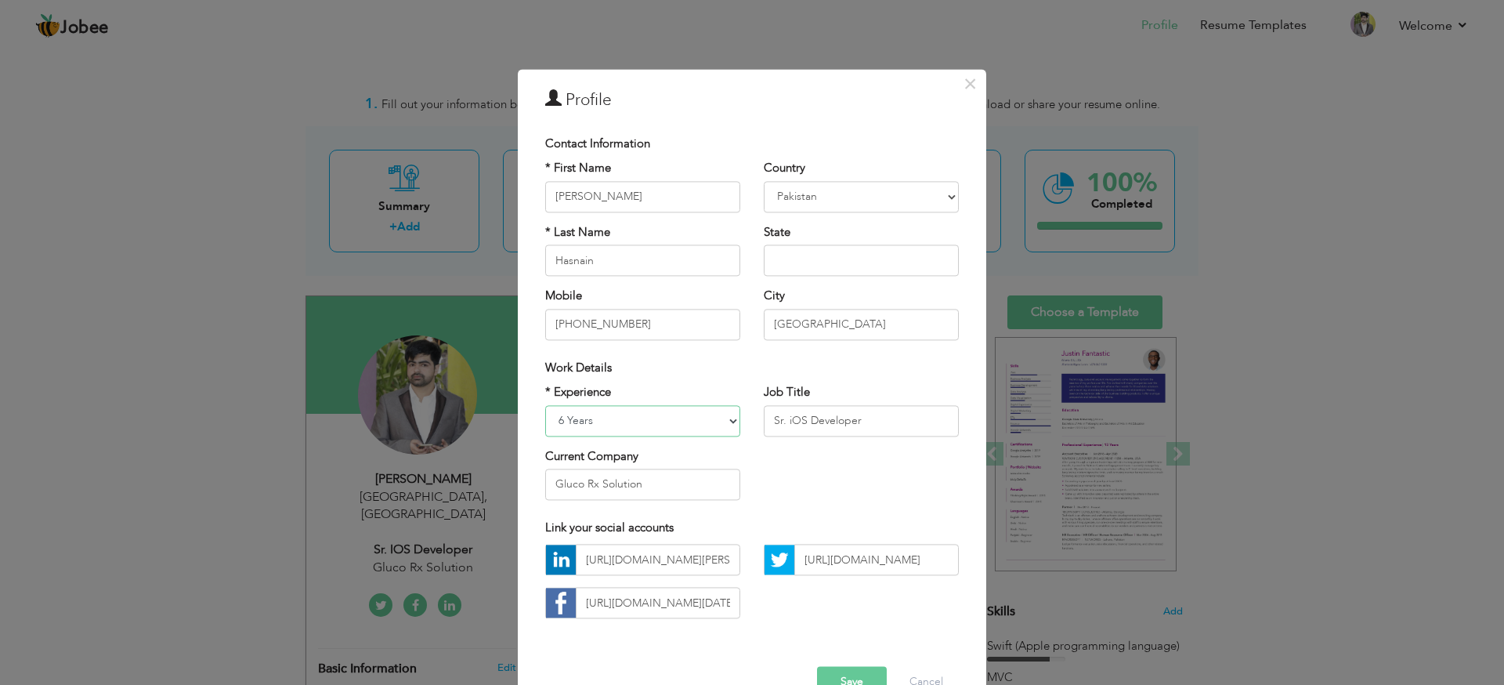
click at [731, 418] on select "Entry Level Less than 1 Year 1 Year 2 Years 3 Years 4 Years 5 Years 6 Years 7 Y…" at bounding box center [642, 420] width 195 height 31
select select "number:10"
click at [545, 405] on select "Entry Level Less than 1 Year 1 Year 2 Years 3 Years 4 Years 5 Years 6 Years 7 Y…" at bounding box center [642, 420] width 195 height 31
drag, startPoint x: 648, startPoint y: 483, endPoint x: 530, endPoint y: 482, distance: 118.3
click at [529, 482] on div "× Profile Contact Information * First Name Syed * Last Name Hasnain Mobile" at bounding box center [752, 397] width 469 height 656
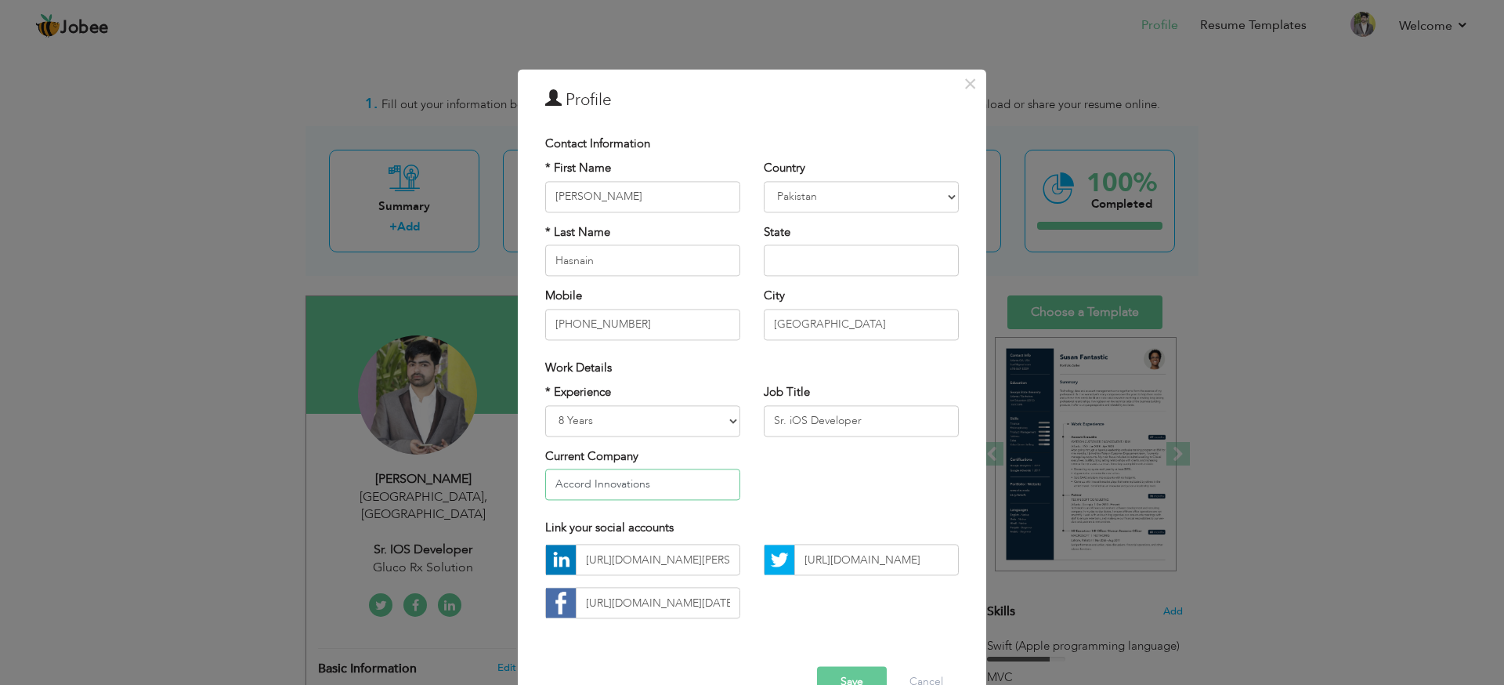
type input "Accord Innovations"
drag, startPoint x: 787, startPoint y: 418, endPoint x: 903, endPoint y: 419, distance: 115.2
click at [903, 419] on input "Sr. iOS Developer" at bounding box center [861, 420] width 195 height 31
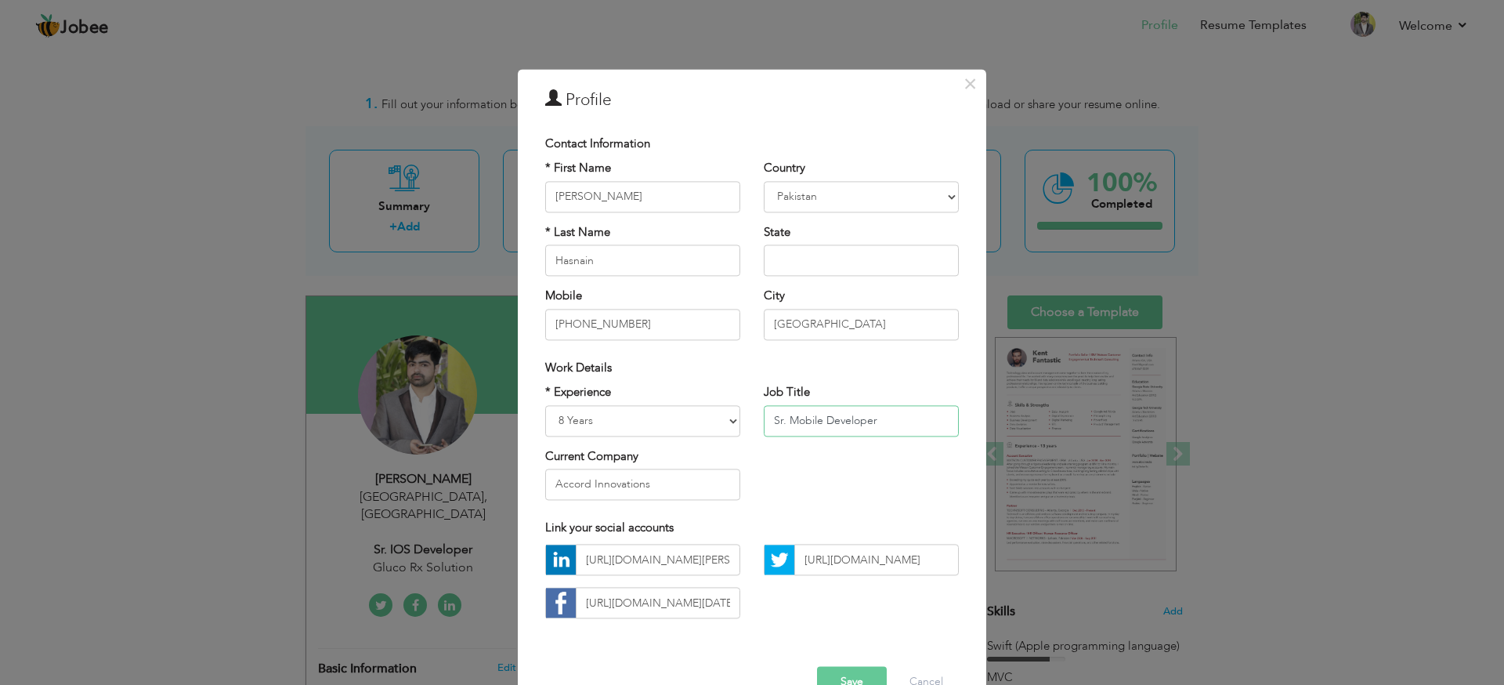
type input "Sr. Mobile Developer"
click at [887, 480] on div "* Experience Entry Level Less than 1 Year 1 Year 2 Years 3 Years 4 Years 5 Year…" at bounding box center [752, 449] width 437 height 128
click at [667, 328] on input "+923435249801" at bounding box center [642, 324] width 195 height 31
type input "[PHONE_NUMBER]"
click at [863, 322] on input "[GEOGRAPHIC_DATA]" at bounding box center [861, 324] width 195 height 31
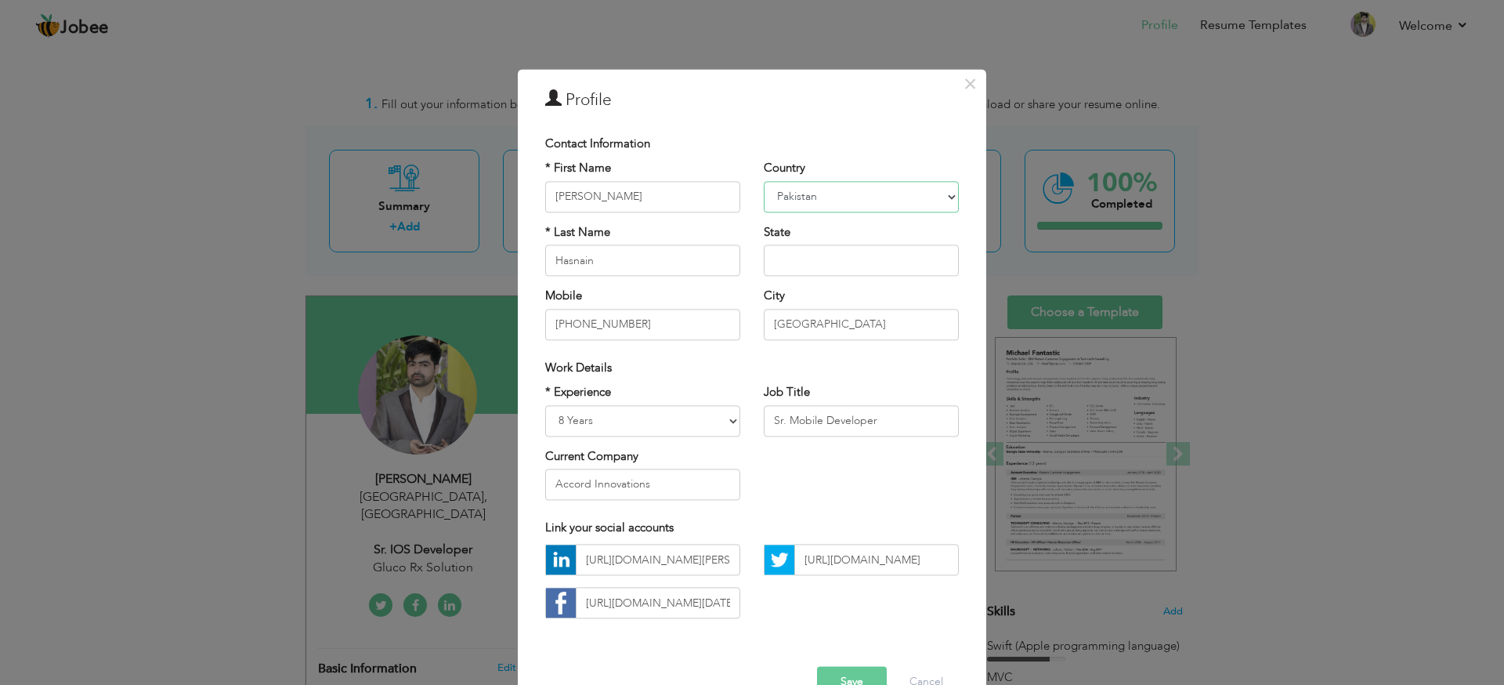
click at [864, 194] on select "Afghanistan Albania Algeria American Samoa Andorra Angola Anguilla Antarctica A…" at bounding box center [861, 196] width 195 height 31
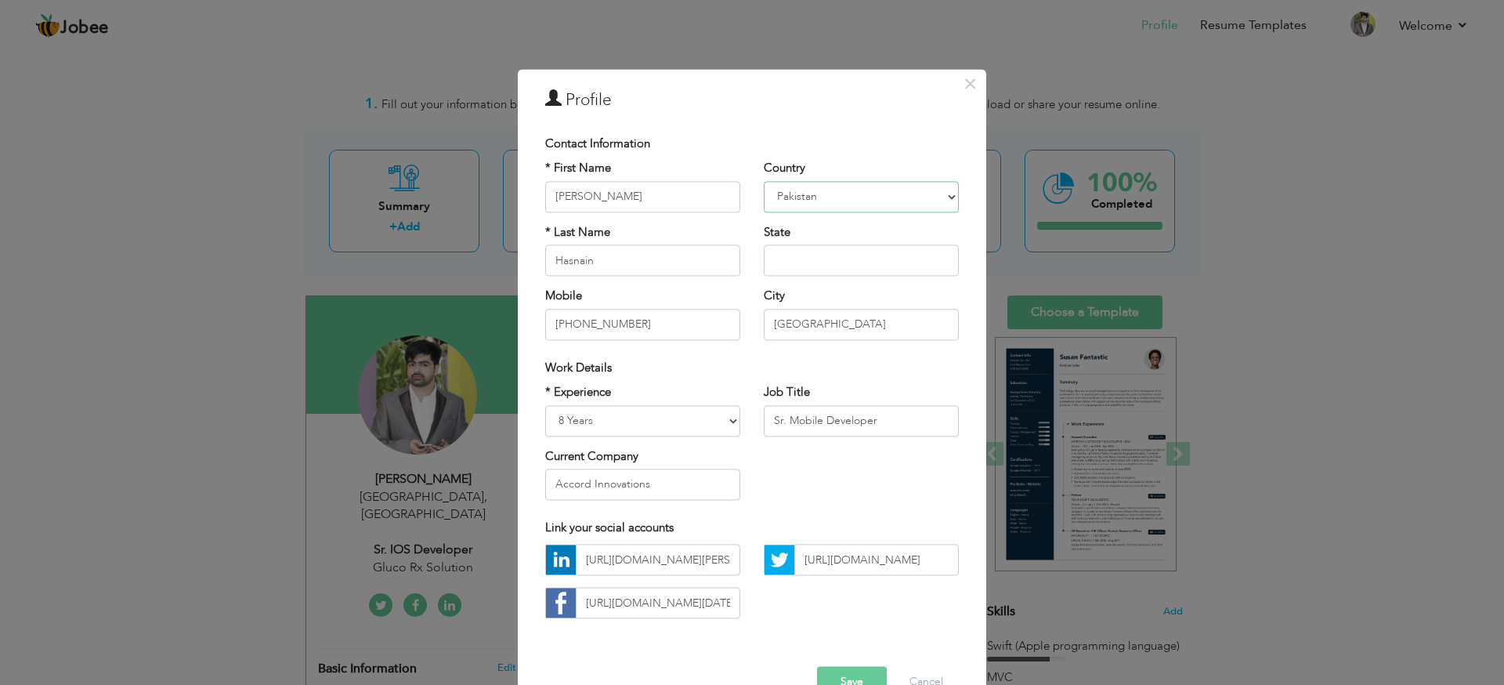
select select "number:132"
click at [764, 181] on select "Afghanistan Albania Algeria American Samoa Andorra Angola Anguilla Antarctica A…" at bounding box center [861, 196] width 195 height 31
click at [811, 257] on input "text" at bounding box center [861, 260] width 195 height 31
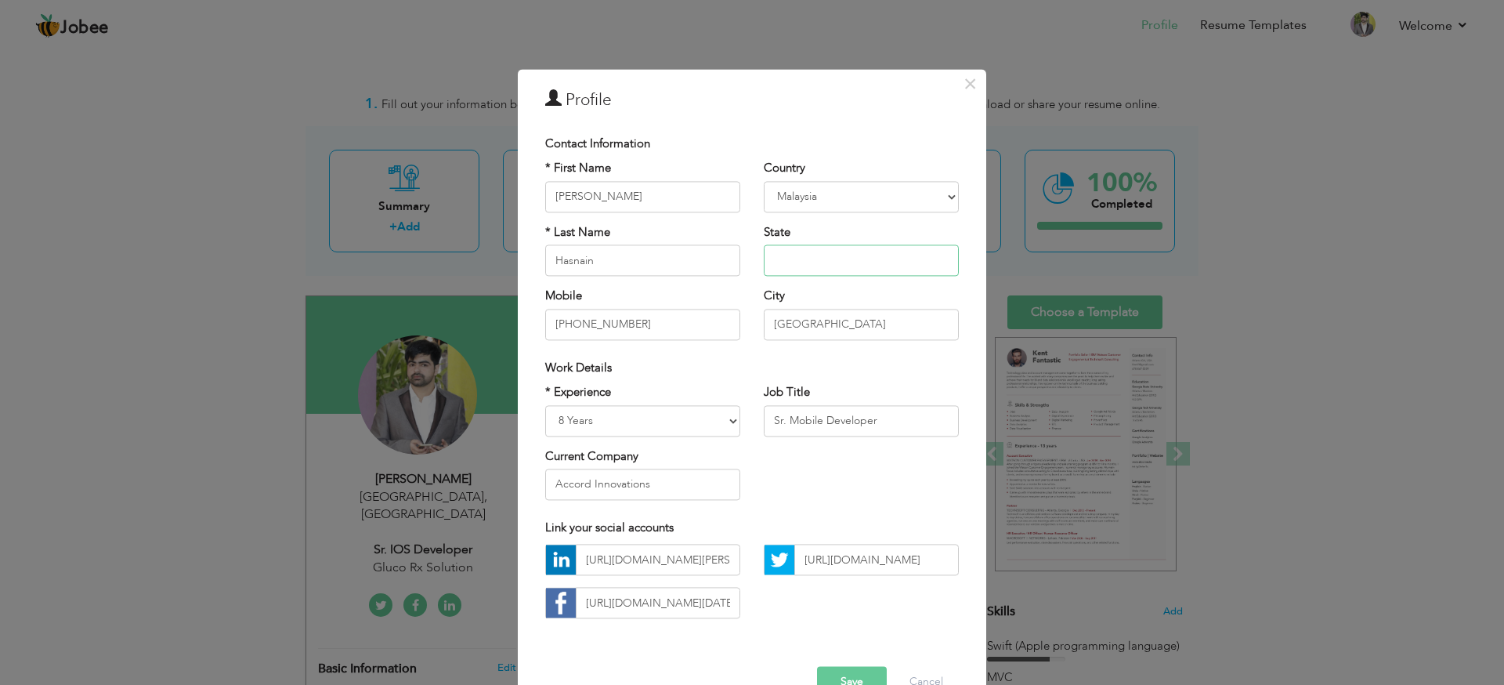
type input "Wilayah"
type input "[GEOGRAPHIC_DATA]"
click at [888, 360] on div "Work Details" at bounding box center [752, 368] width 414 height 16
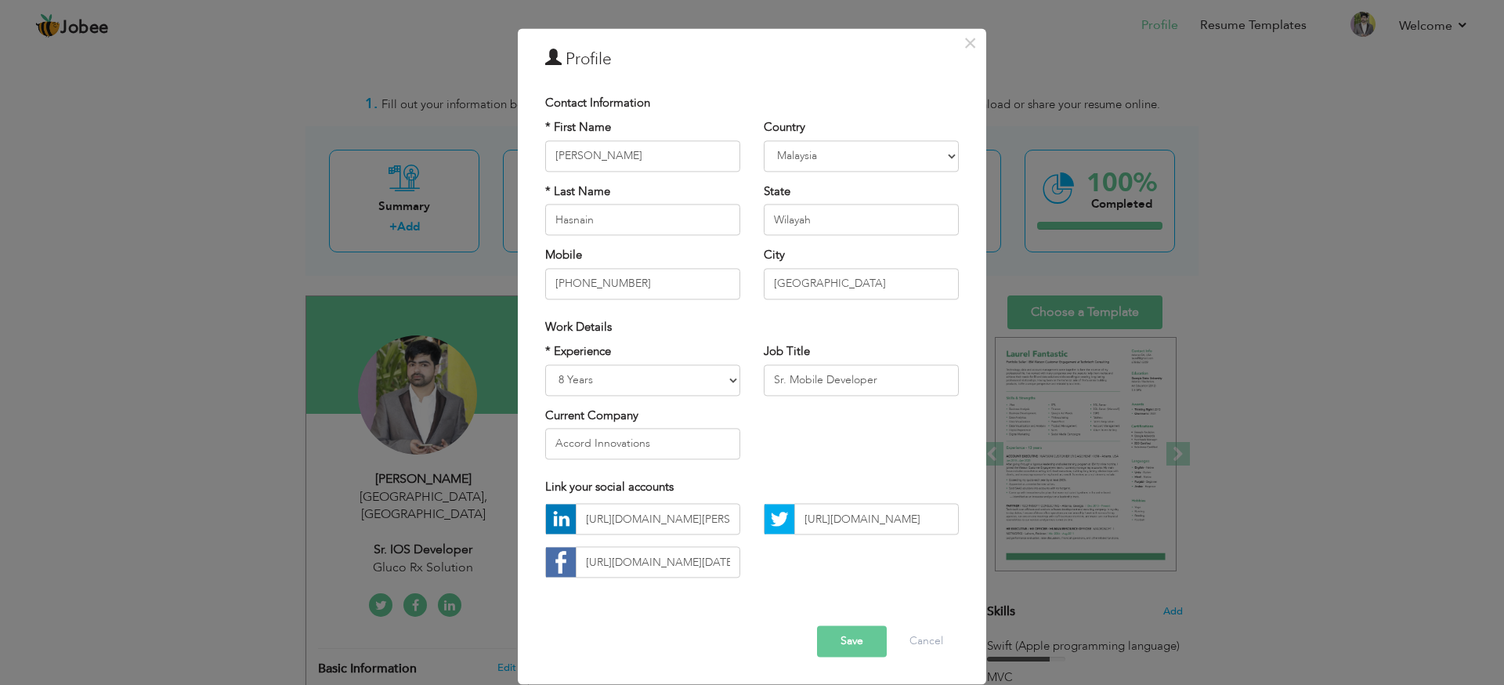
click at [859, 640] on button "Save" at bounding box center [852, 641] width 70 height 31
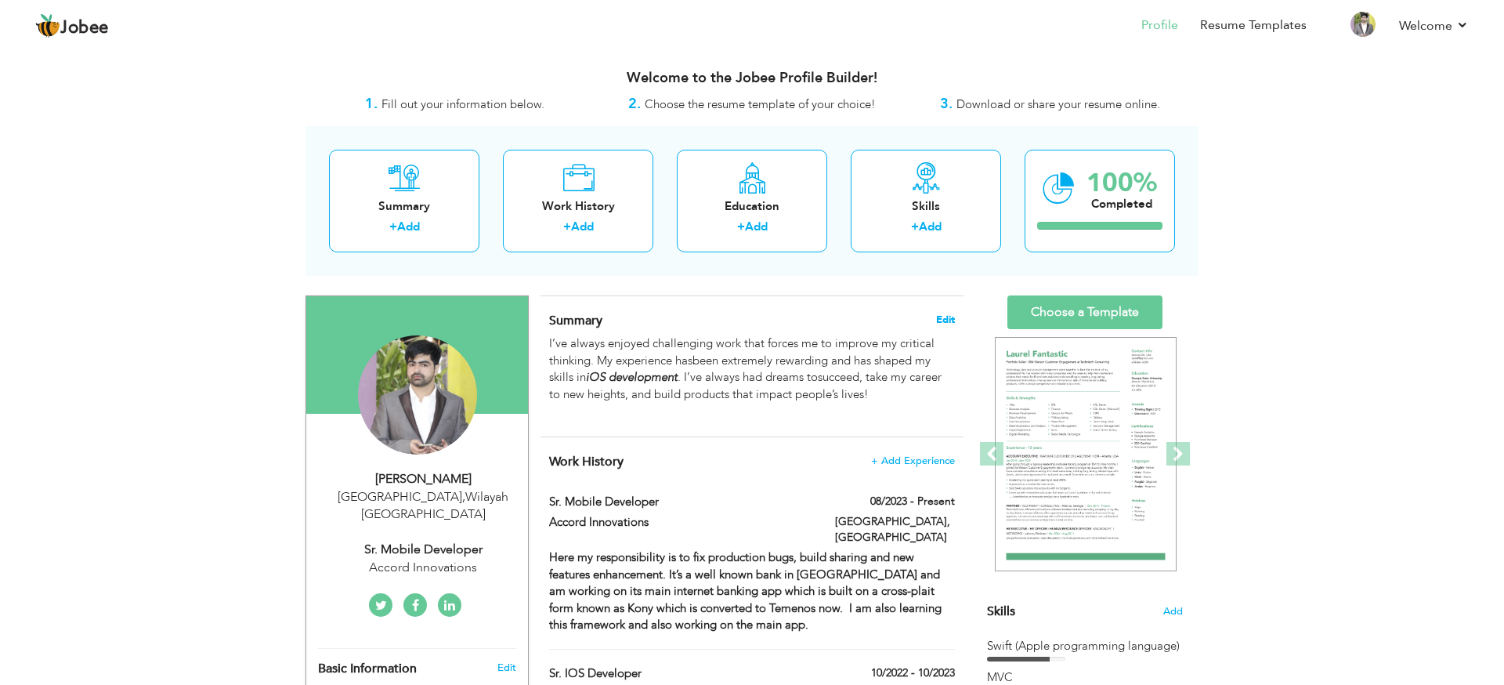
click at [947, 324] on span "Edit" at bounding box center [945, 319] width 19 height 11
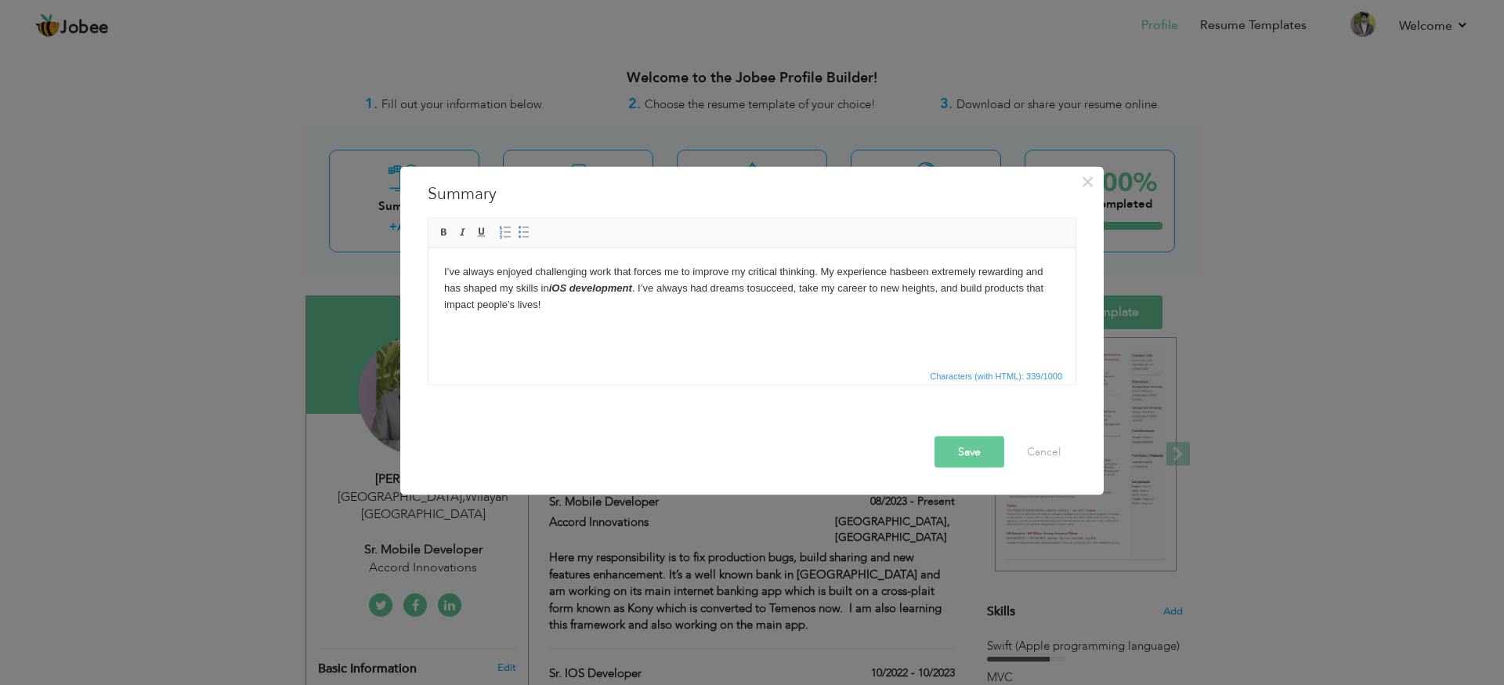
click at [566, 309] on body "I’ve always enjoyed challenging work that forces me to improve my critical thin…" at bounding box center [752, 295] width 616 height 65
click at [972, 454] on button "Save" at bounding box center [970, 451] width 70 height 31
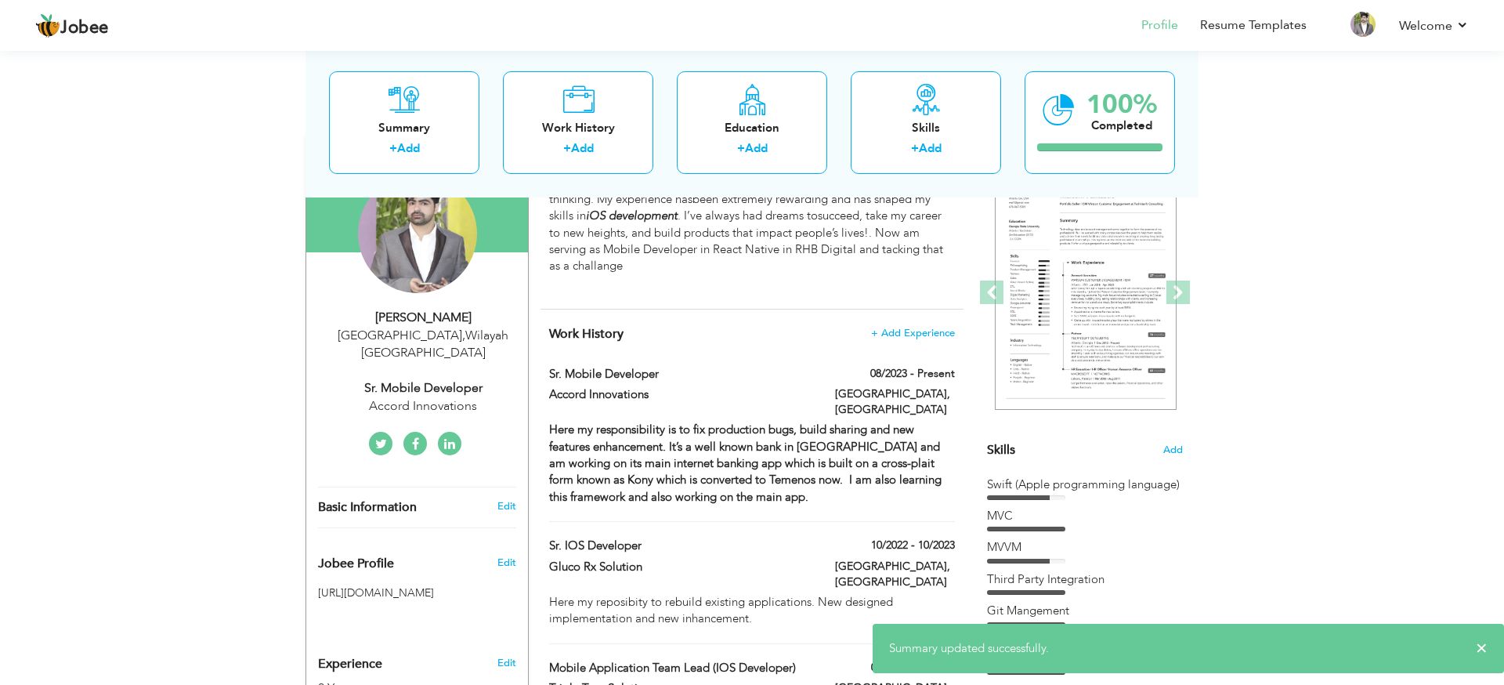
scroll to position [172, 0]
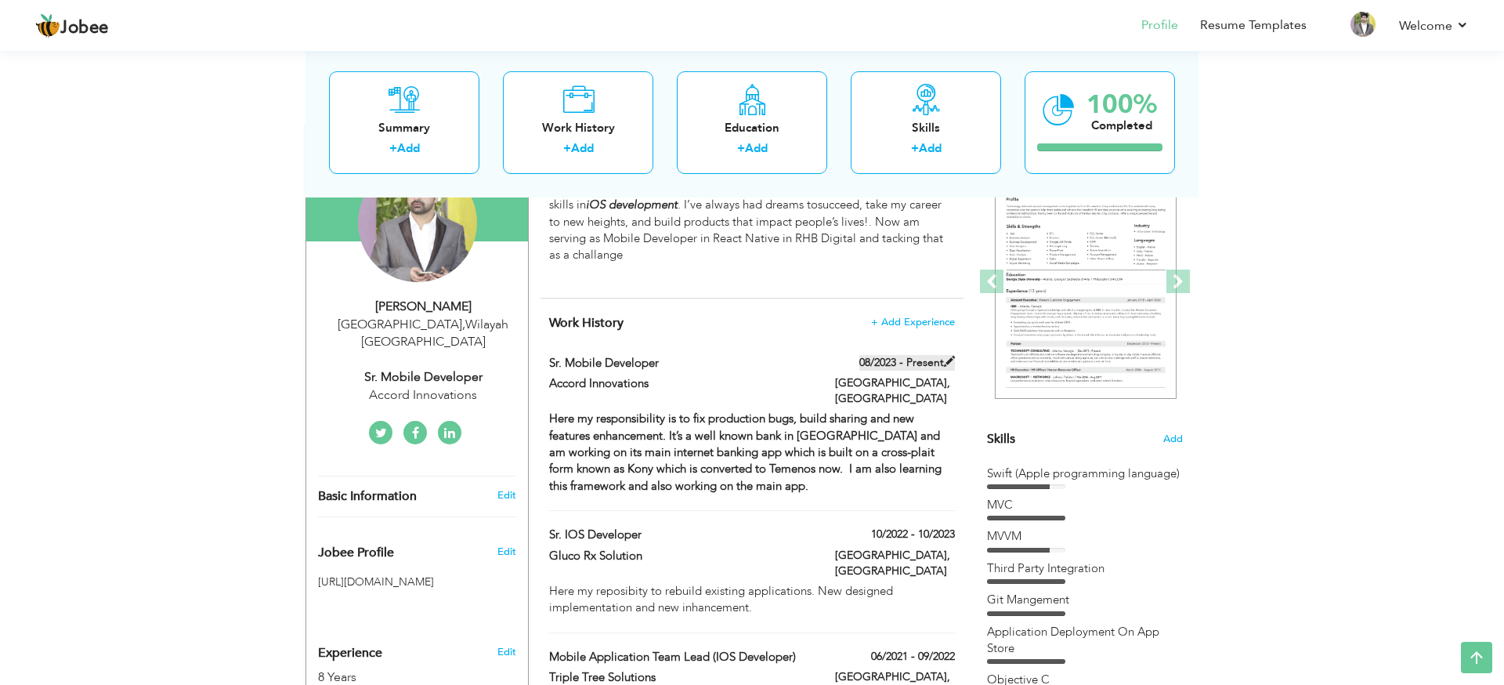
click at [950, 364] on span at bounding box center [949, 361] width 11 height 11
type input "Sr. Mobile Developer"
type input "Accord Innovations"
type input "08/2023"
type input "[GEOGRAPHIC_DATA]"
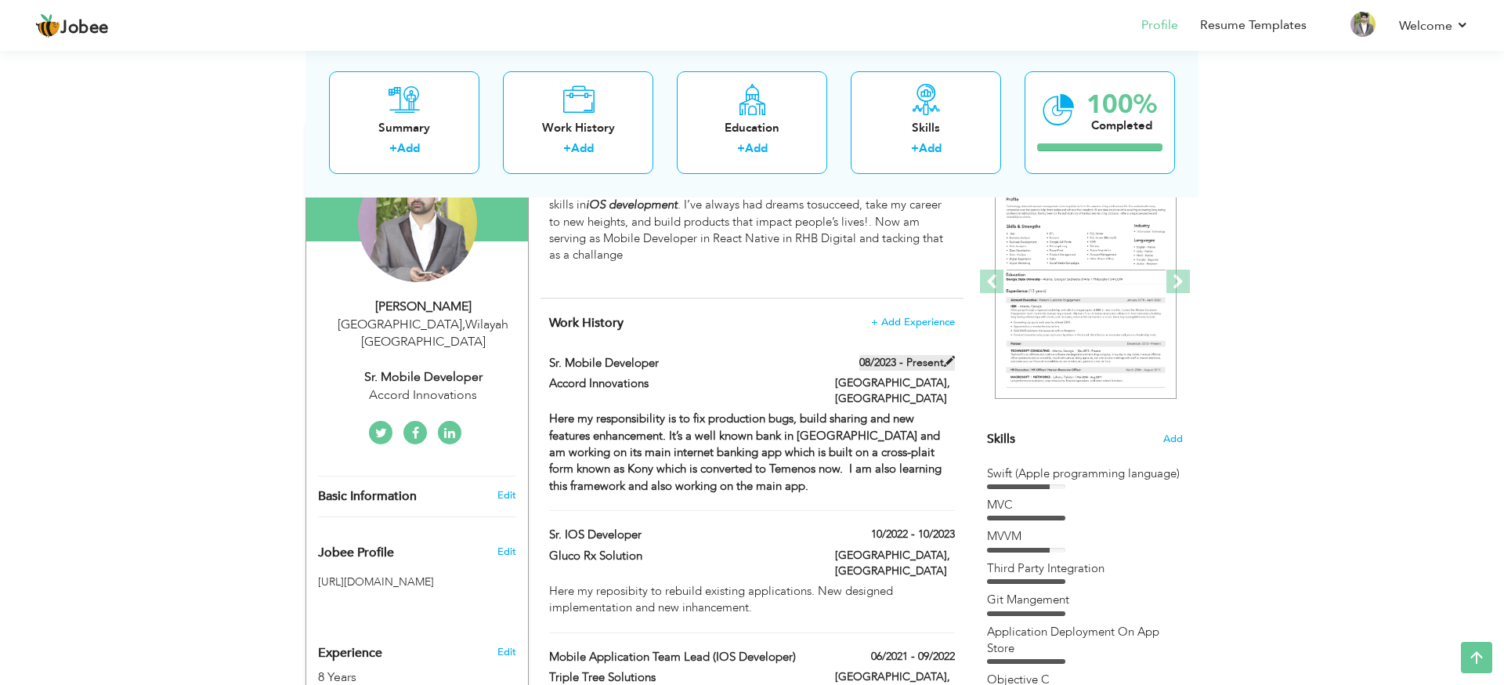
type input "[GEOGRAPHIC_DATA]"
checkbox input "true"
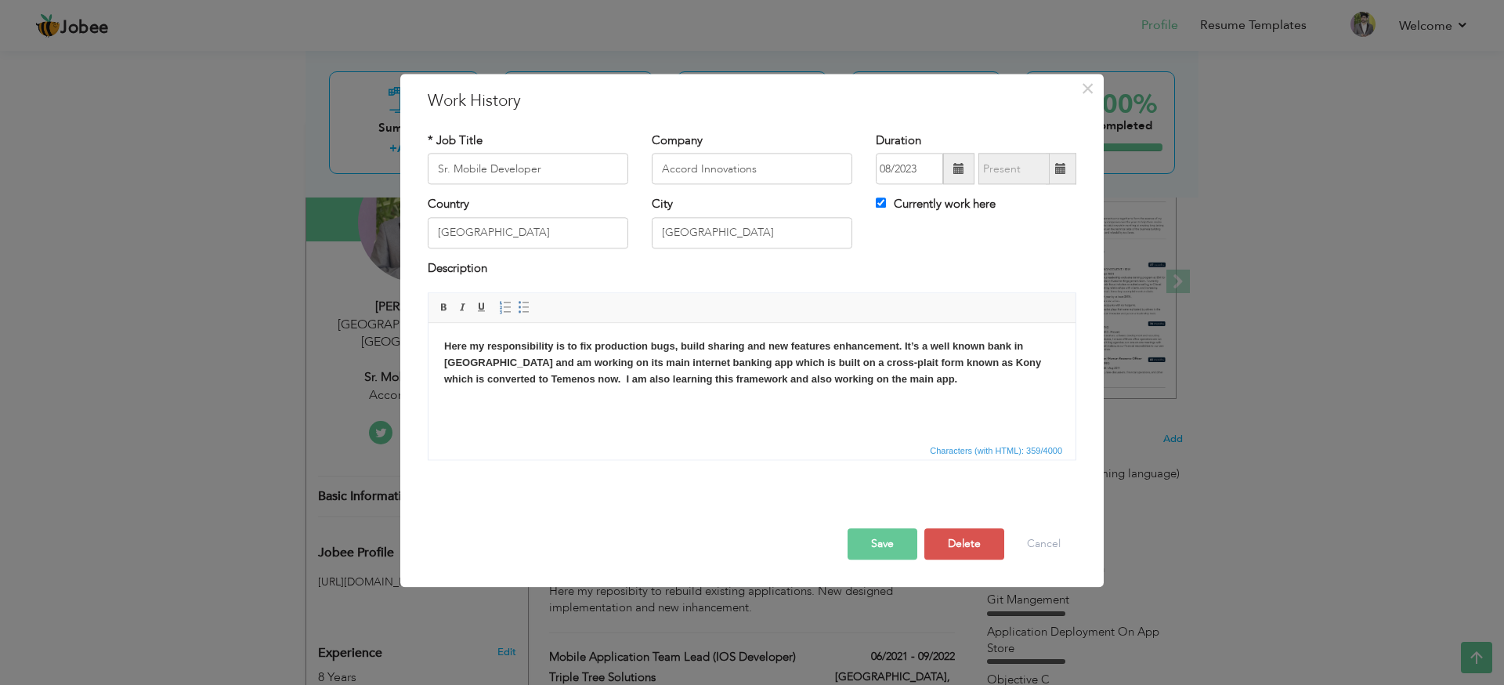
click at [929, 382] on body "Here my responsibility is to fix production bugs, build sharing and new feature…" at bounding box center [752, 363] width 616 height 49
click at [871, 532] on button "Save" at bounding box center [883, 544] width 70 height 31
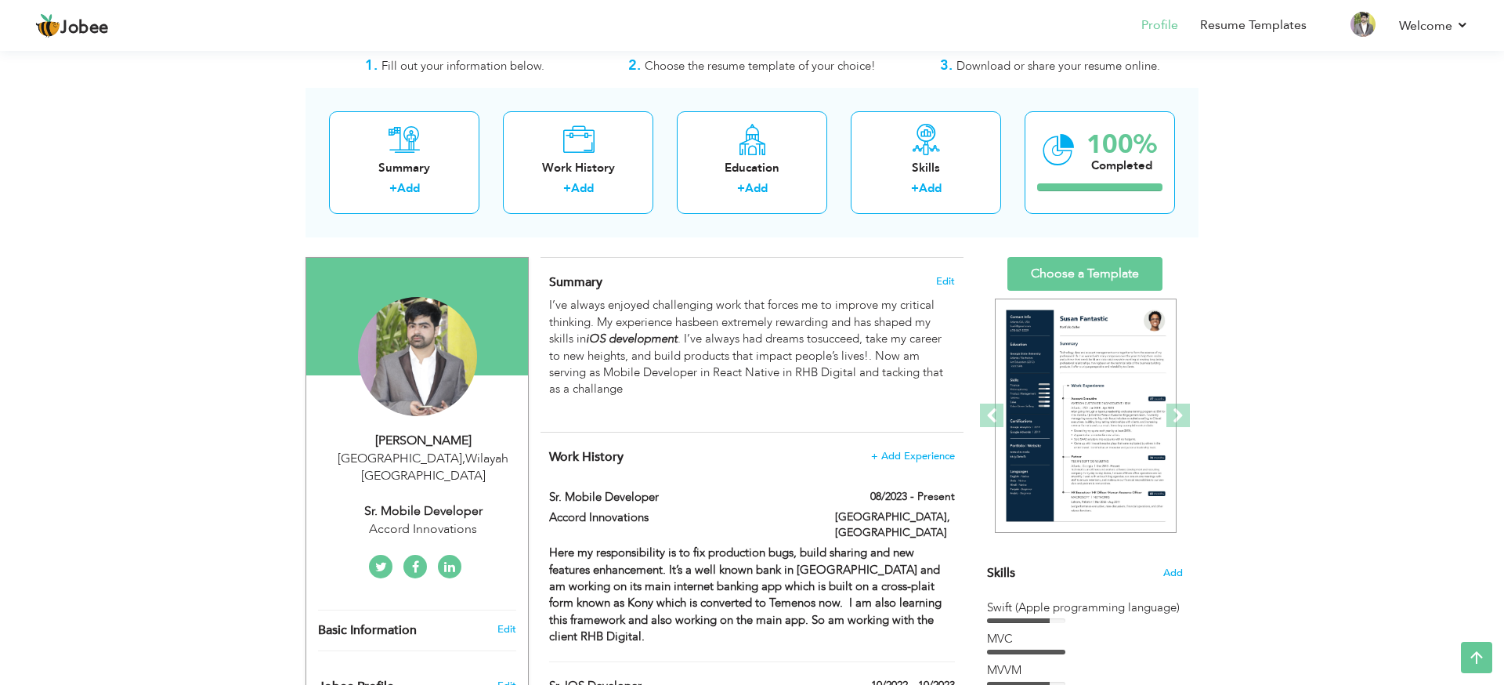
scroll to position [0, 0]
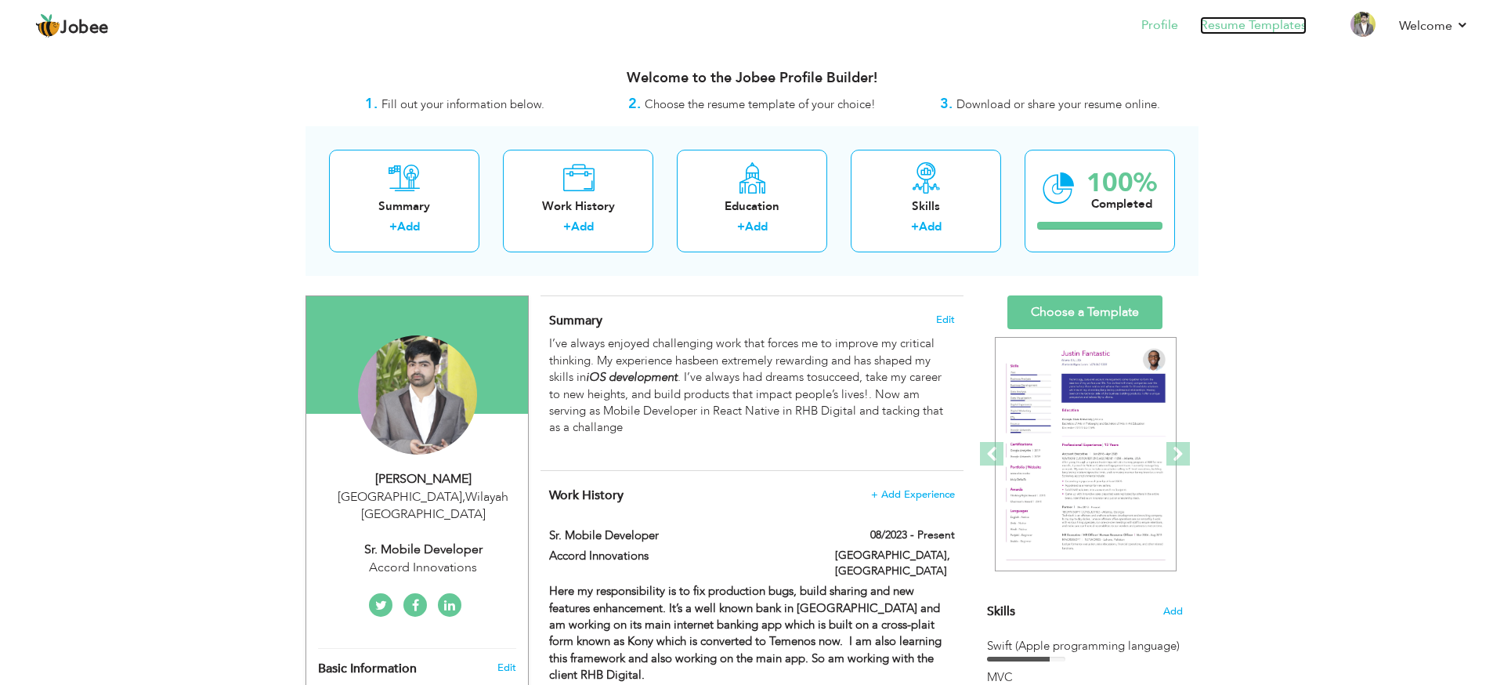
click at [1269, 24] on link "Resume Templates" at bounding box center [1253, 25] width 107 height 18
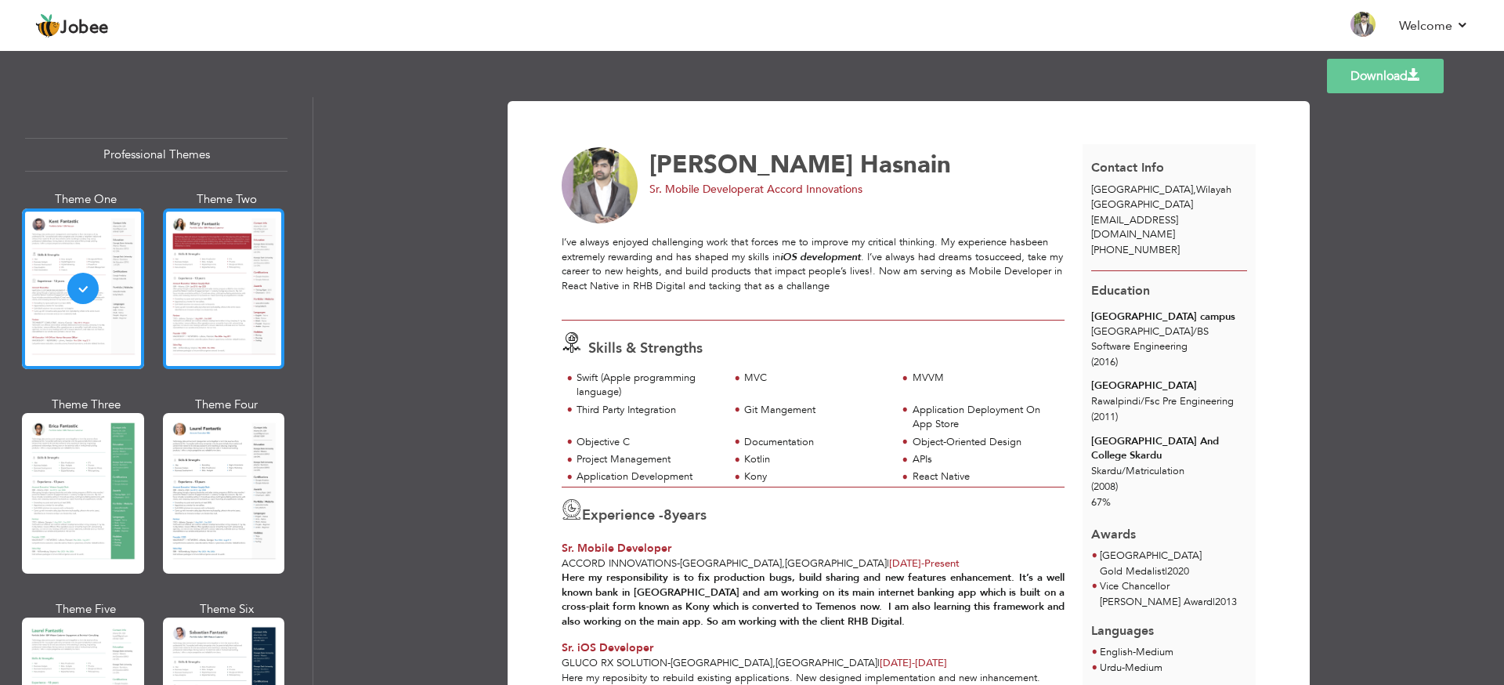
click at [190, 275] on div at bounding box center [224, 288] width 122 height 161
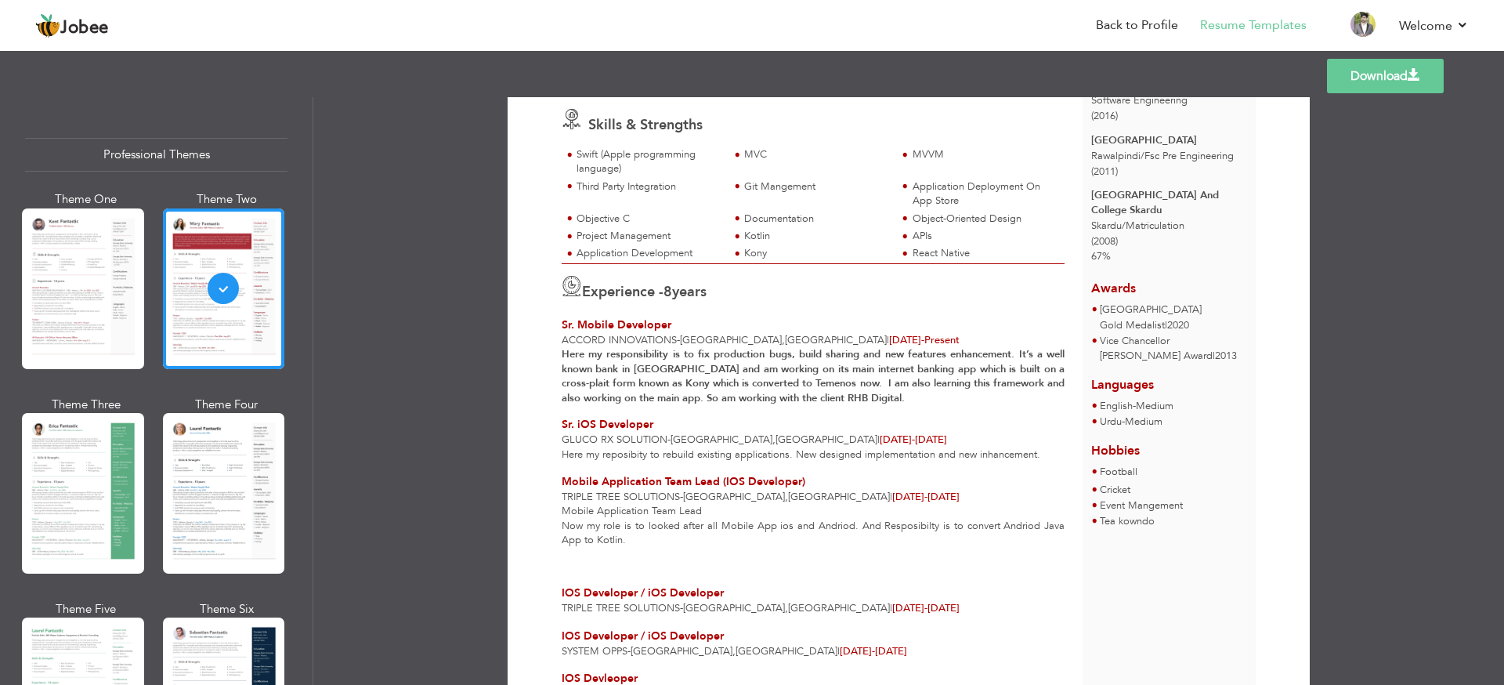
scroll to position [226, 0]
